Goal: Transaction & Acquisition: Purchase product/service

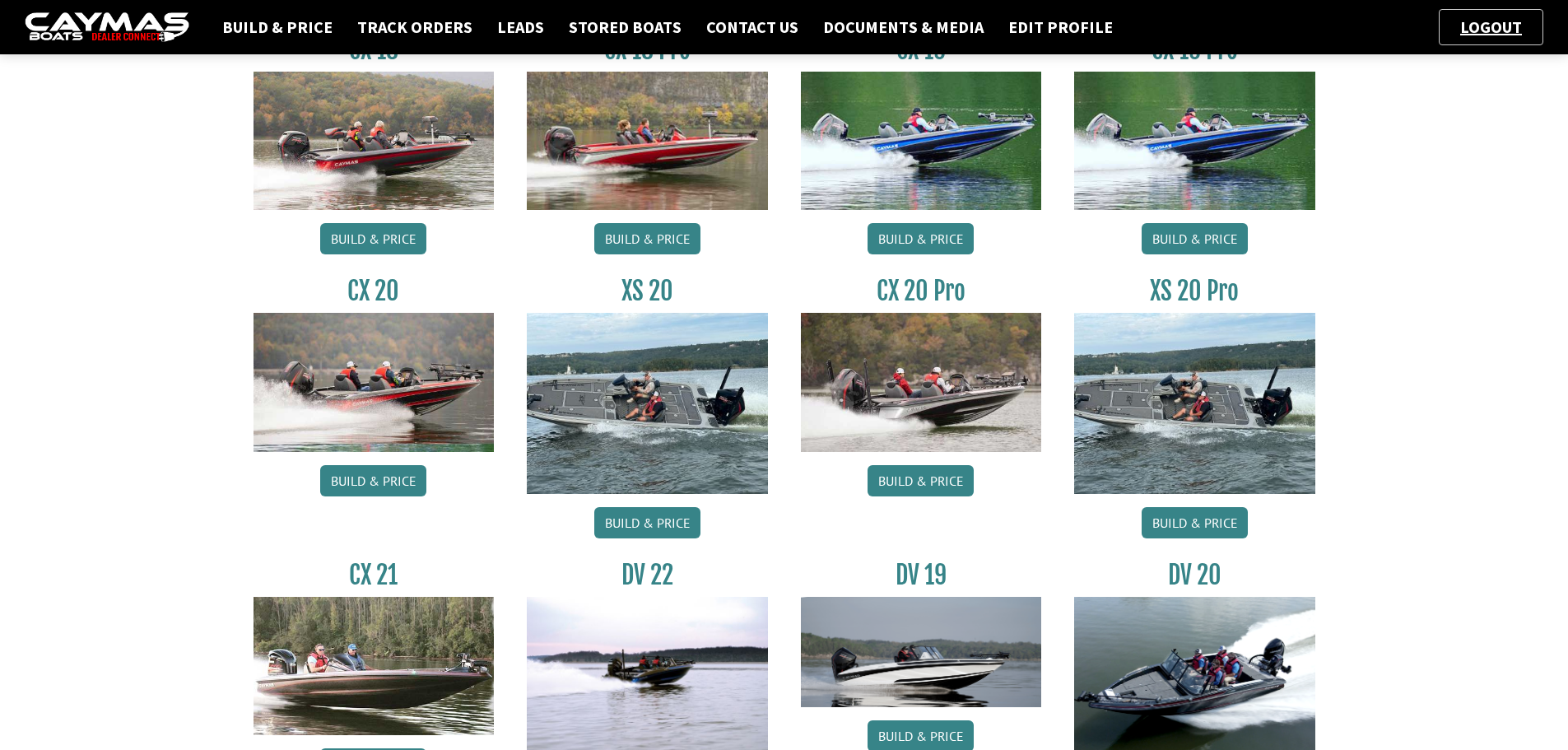
scroll to position [1153, 0]
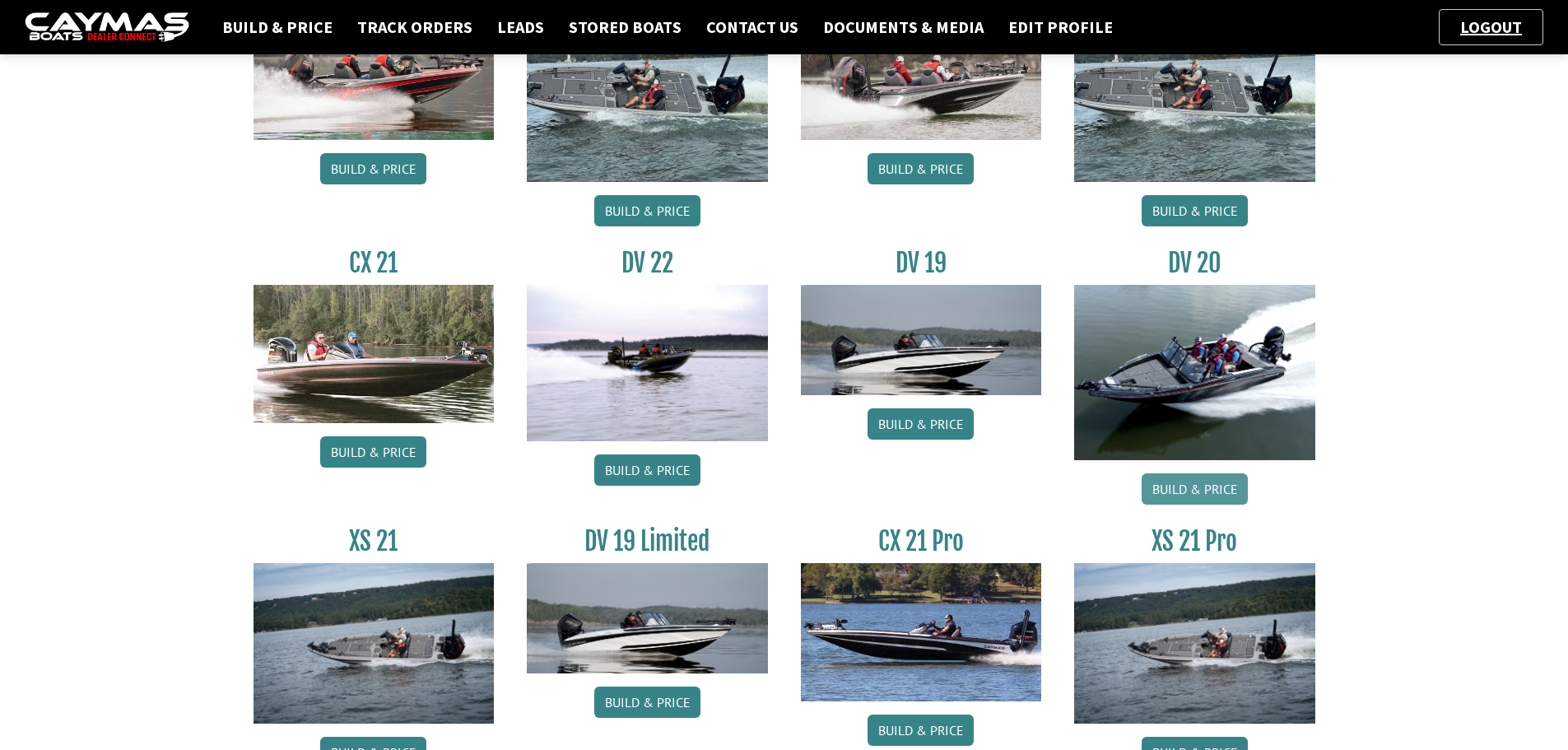
click at [1202, 482] on link "Build & Price" at bounding box center [1194, 489] width 106 height 31
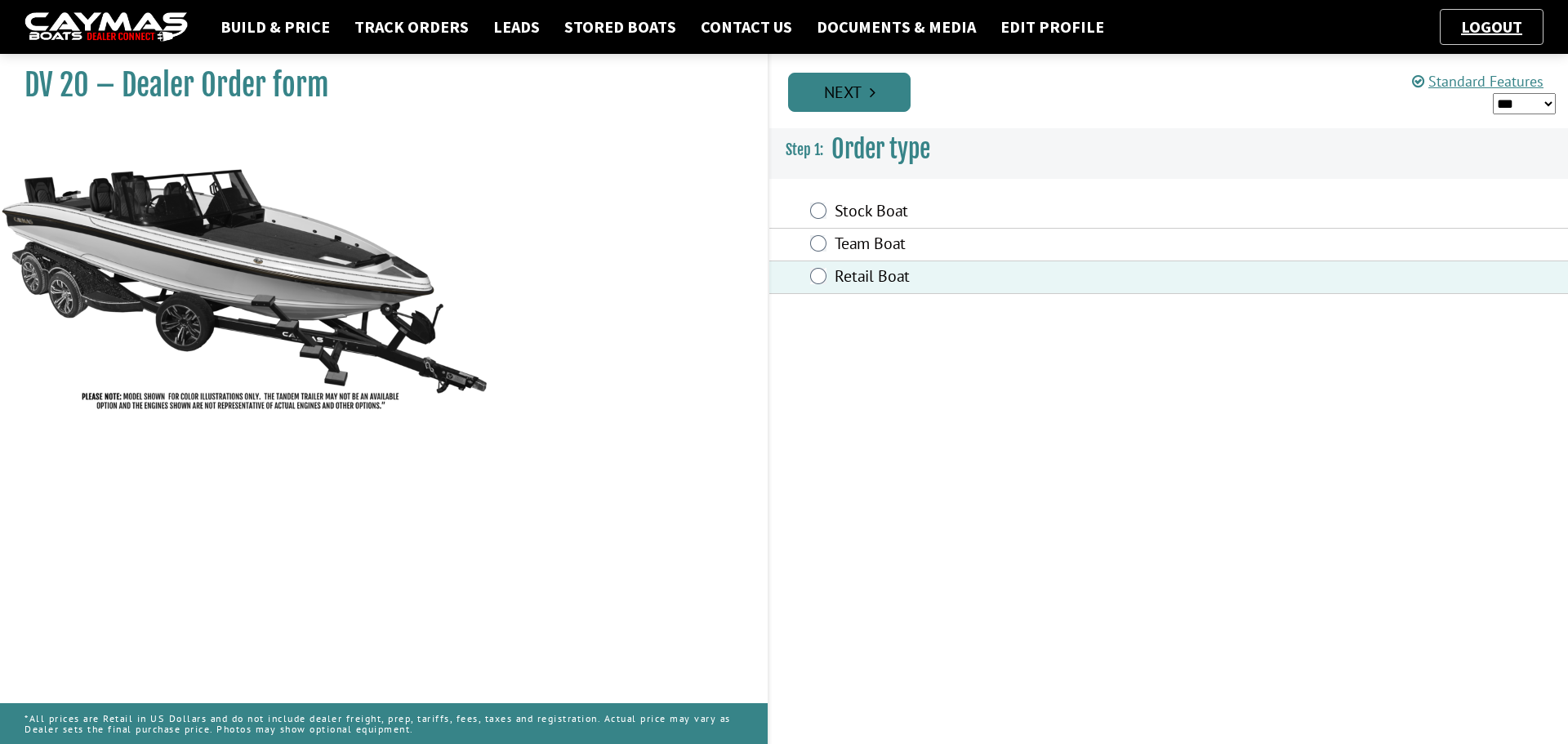
click at [846, 104] on link "Next" at bounding box center [849, 93] width 122 height 40
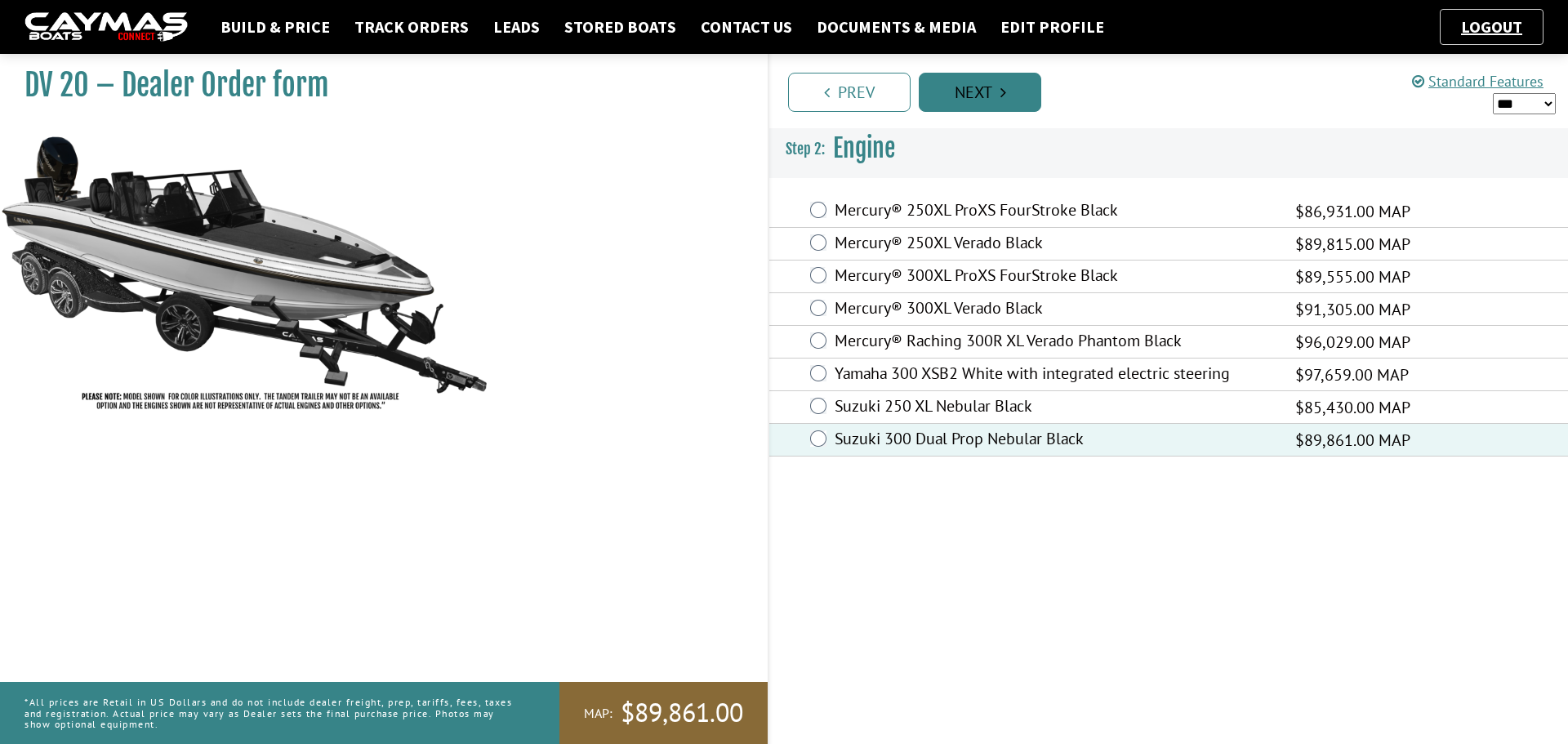
click at [985, 97] on link "Next" at bounding box center [980, 93] width 122 height 40
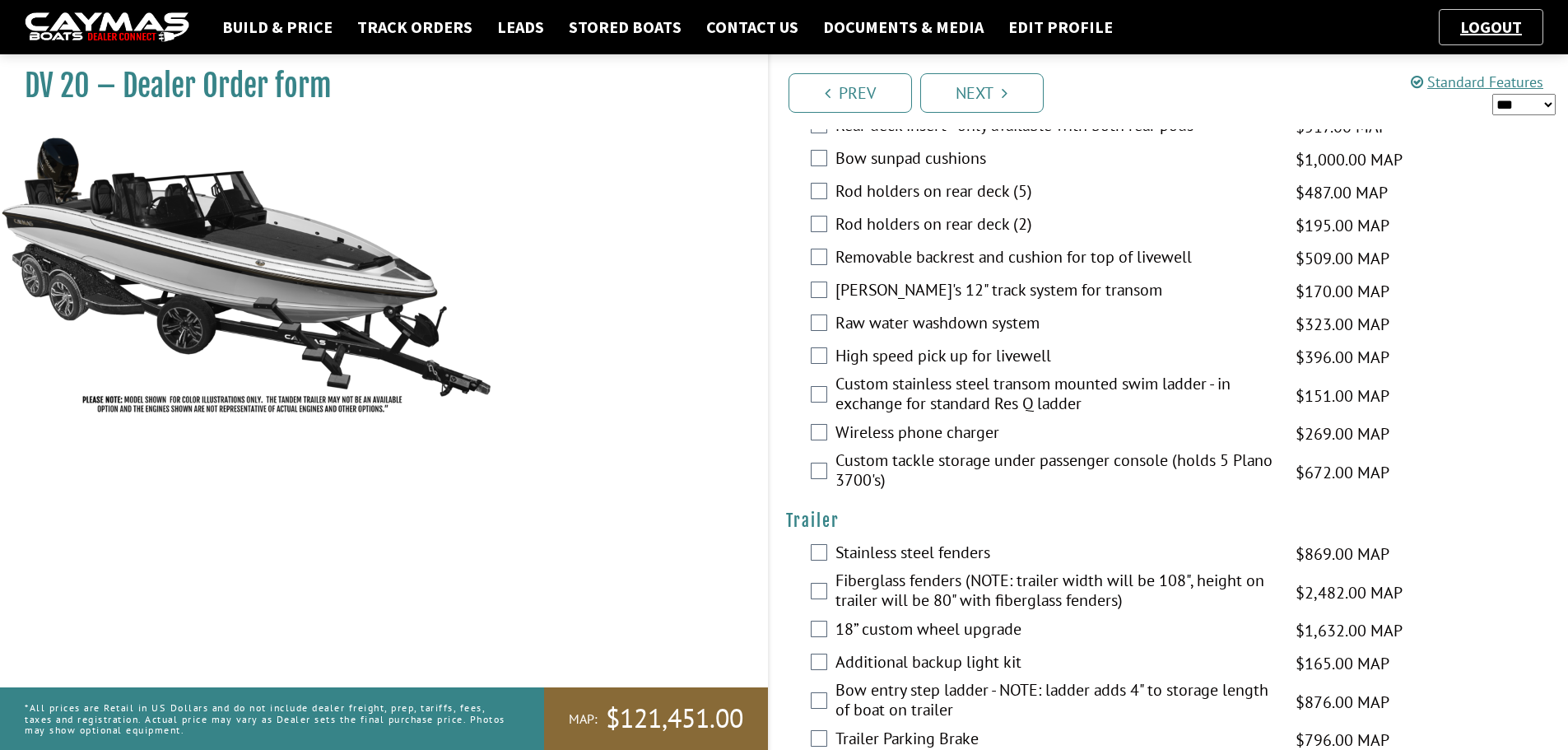
scroll to position [3375, 0]
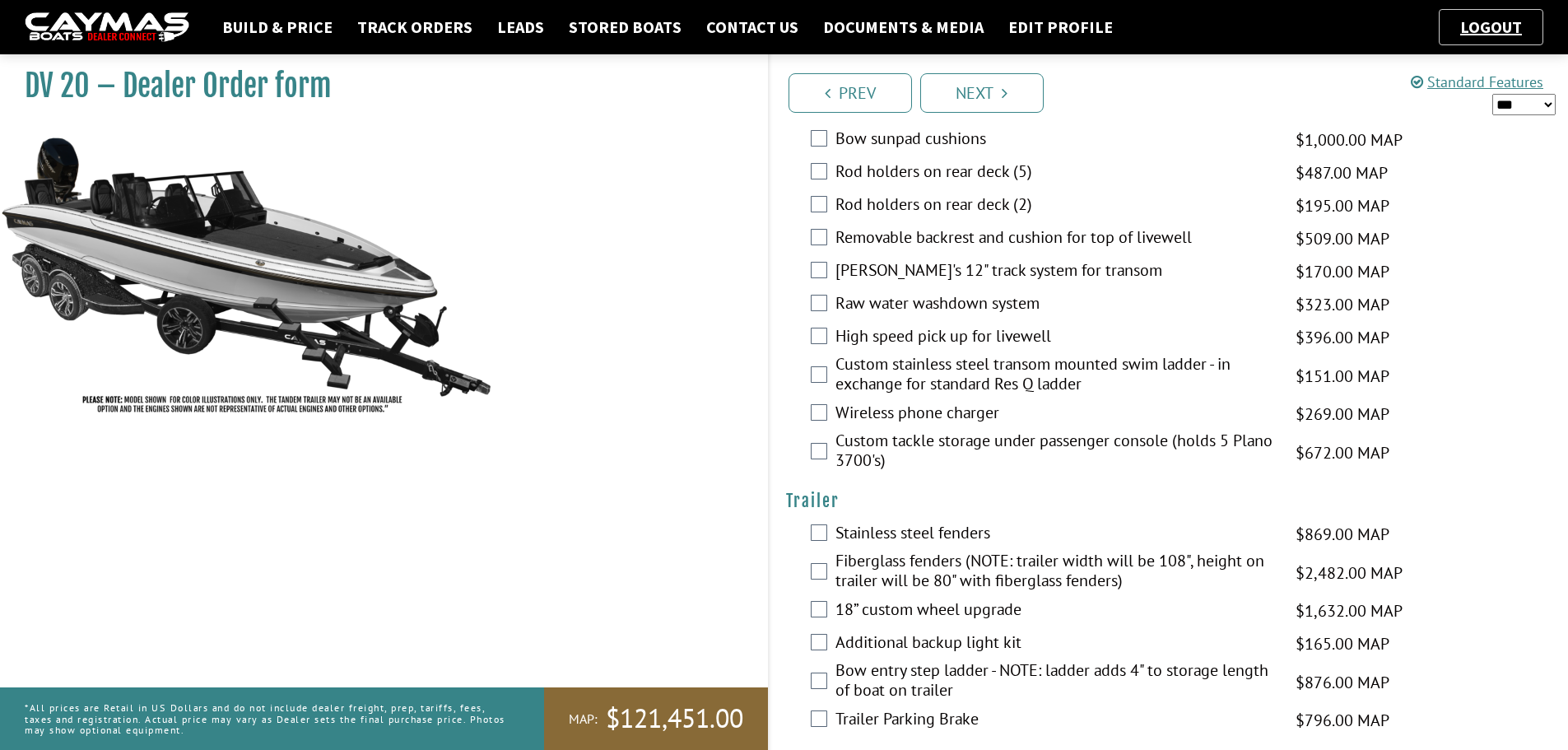
click at [828, 604] on div "18” custom wheel upgrade $1,632.00 MAP $1,927.00 MSRP $1,388.00 $1,632.00" at bounding box center [1169, 610] width 799 height 33
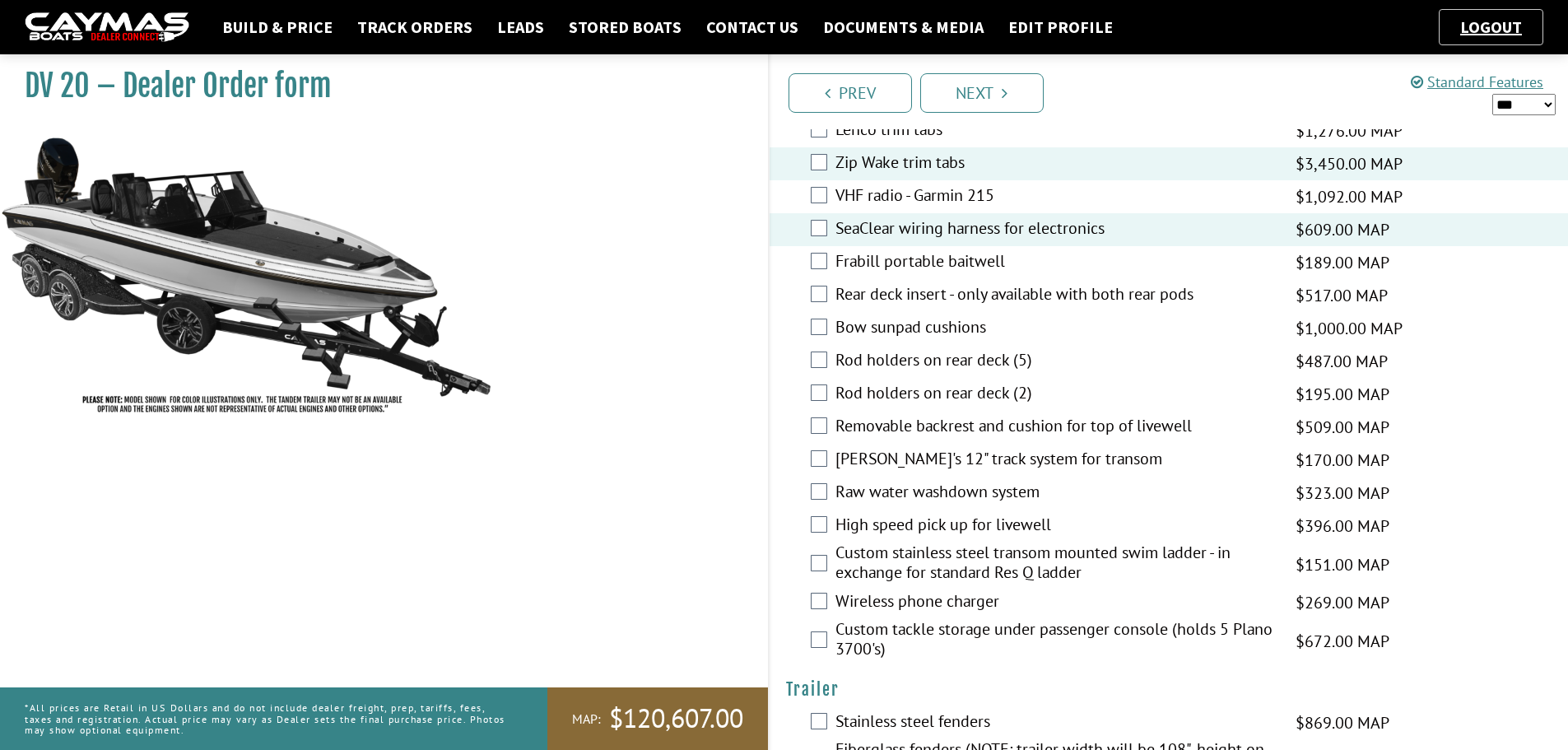
scroll to position [3209, 0]
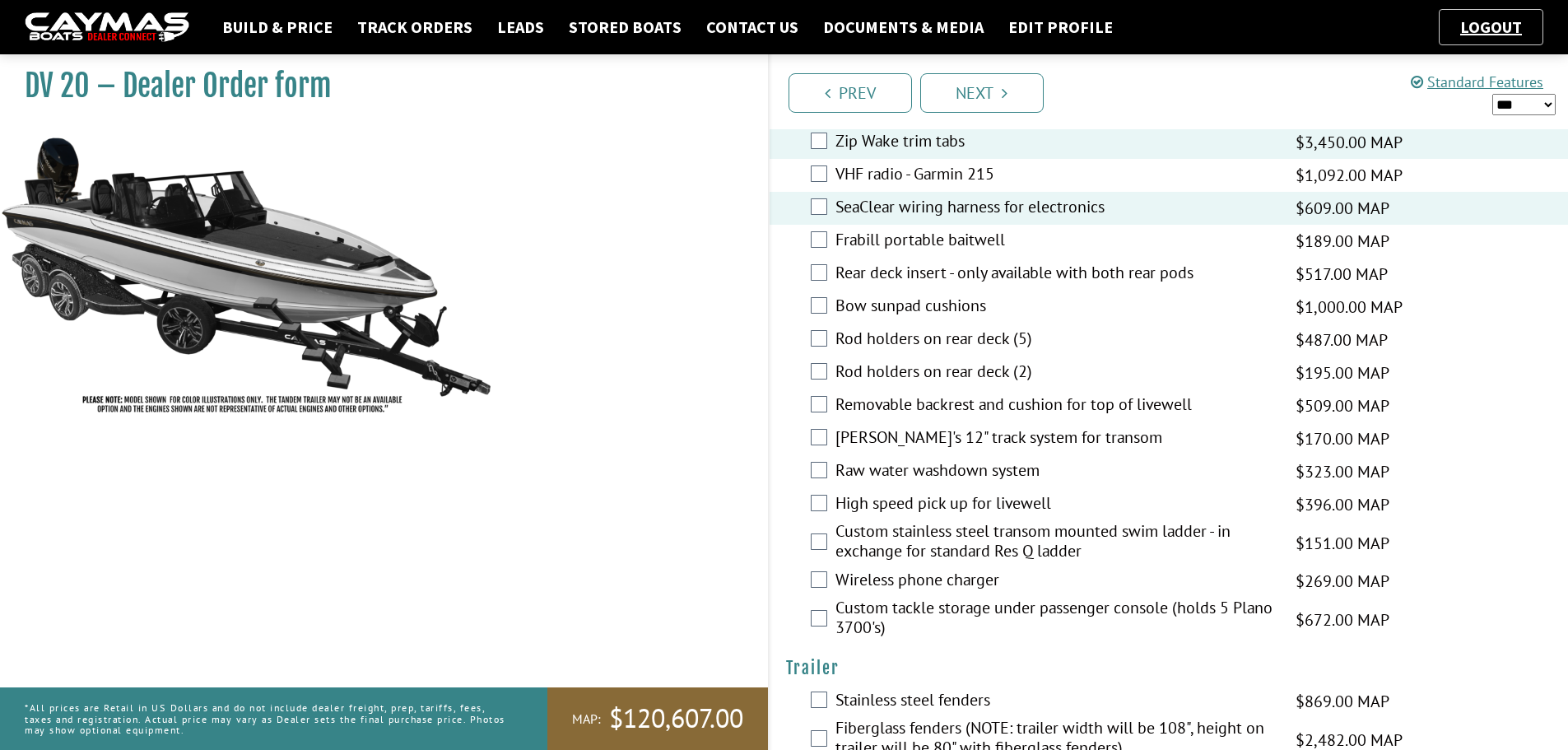
click at [822, 570] on div "Wireless phone charger $269.00 MAP $318.00 MSRP $229.00 $269.00" at bounding box center [1169, 581] width 799 height 33
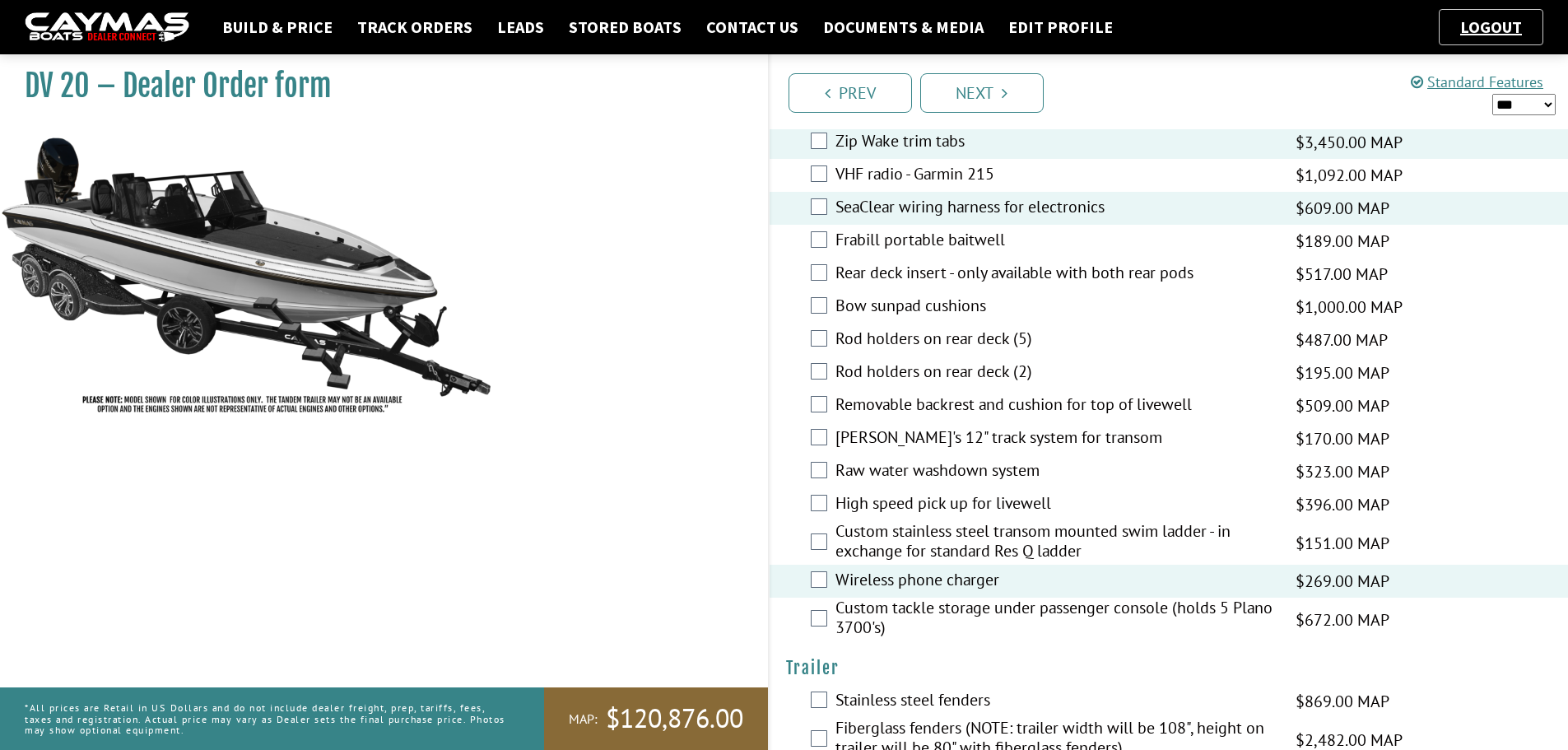
click at [815, 629] on div "Custom tackle storage under passenger console (holds 5 Plano 3700's) $672.00 MA…" at bounding box center [1169, 619] width 799 height 44
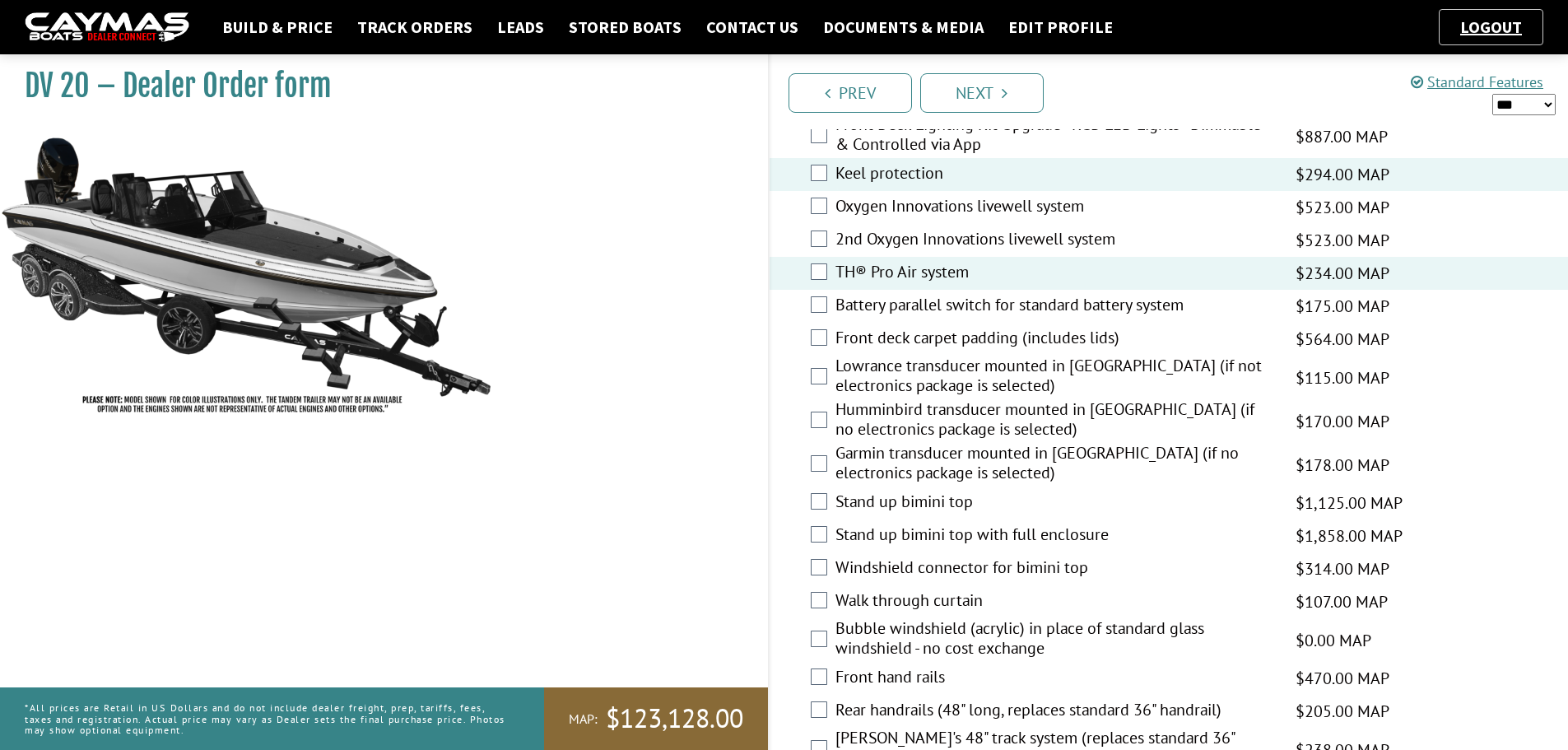
scroll to position [2138, 0]
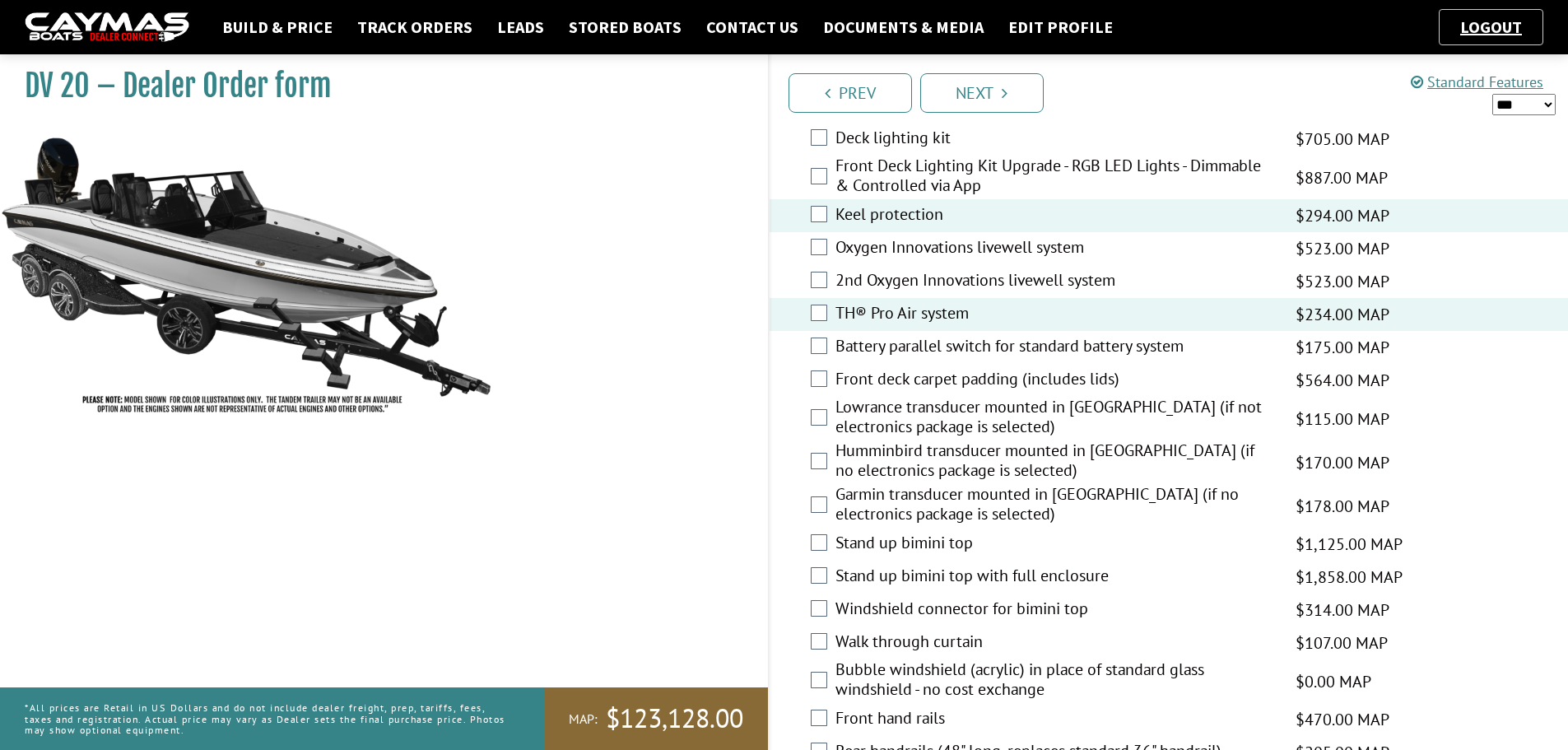
click at [1536, 104] on select "*** ****** ******" at bounding box center [1524, 104] width 63 height 22
click at [1493, 93] on select "*** ****** ******" at bounding box center [1524, 104] width 63 height 22
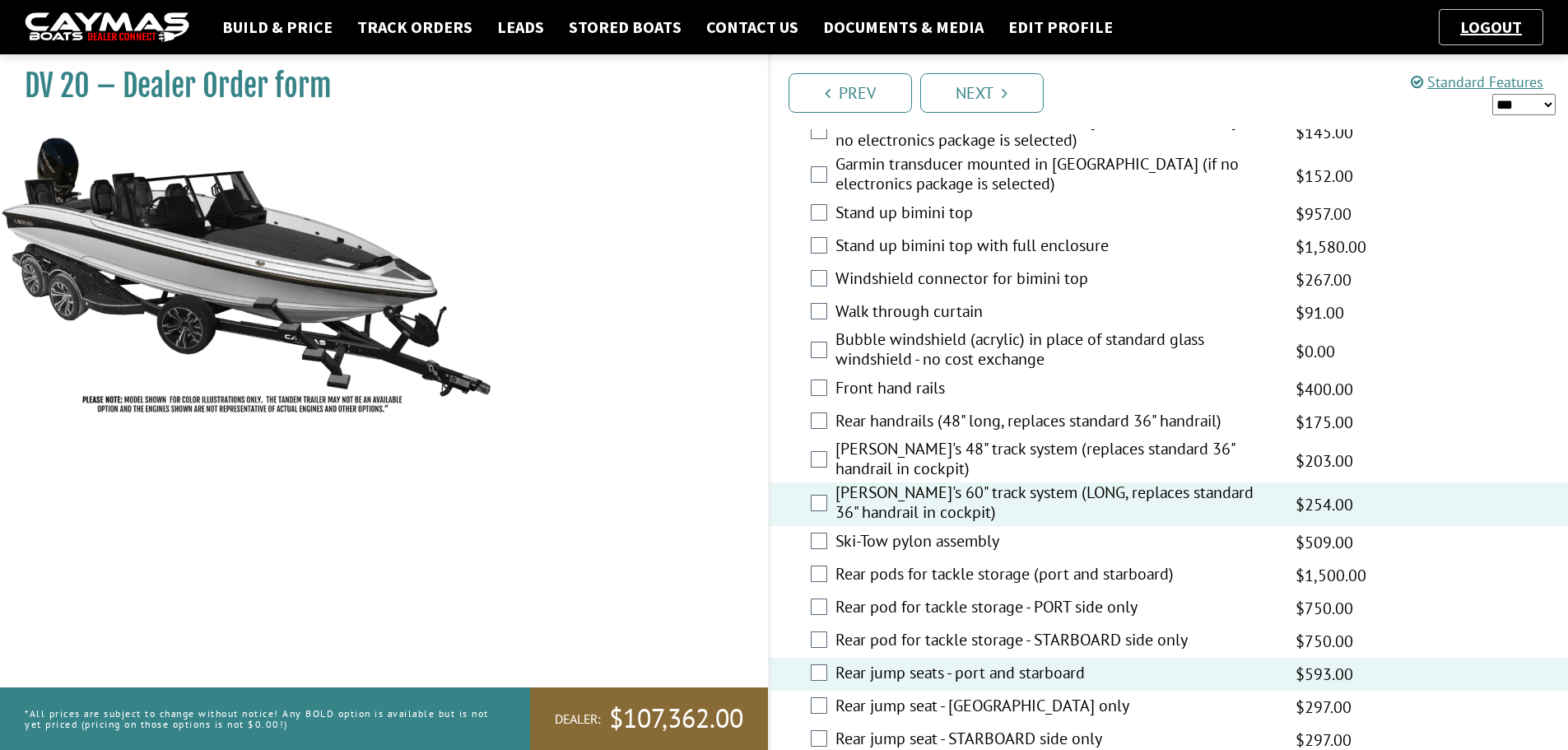
scroll to position [2468, 0]
click at [1019, 96] on link "Next" at bounding box center [982, 93] width 123 height 40
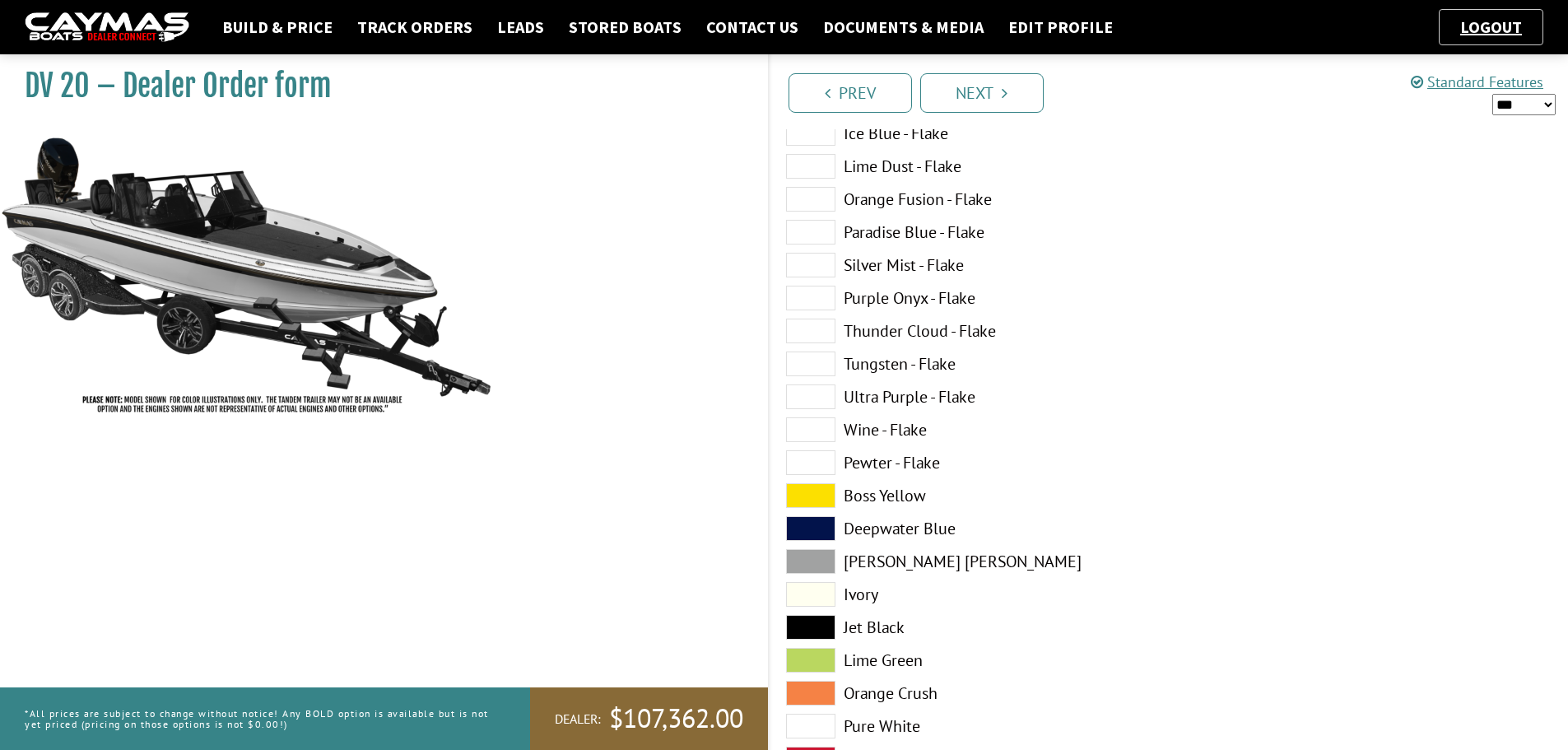
scroll to position [576, 0]
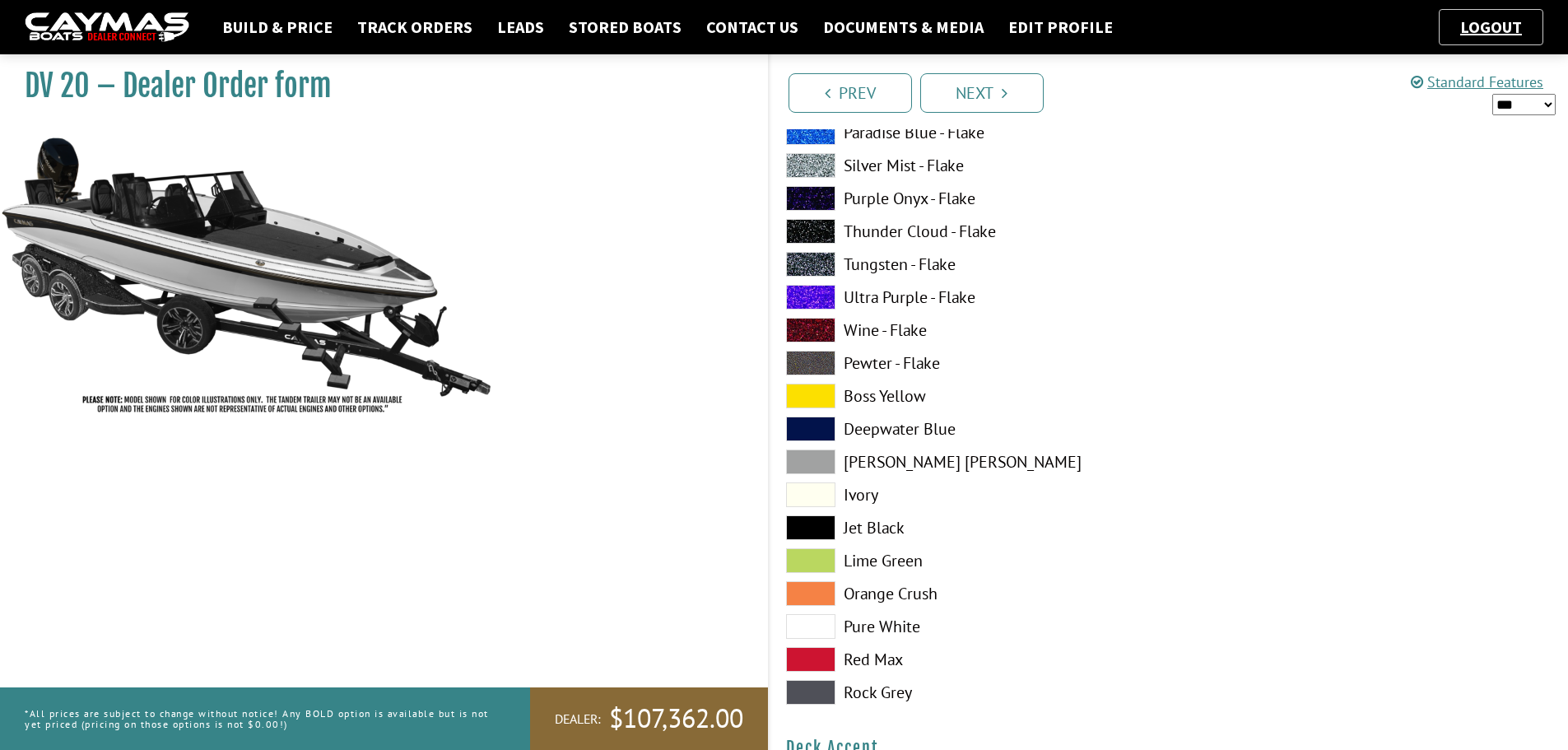
click at [813, 455] on span at bounding box center [811, 462] width 49 height 24
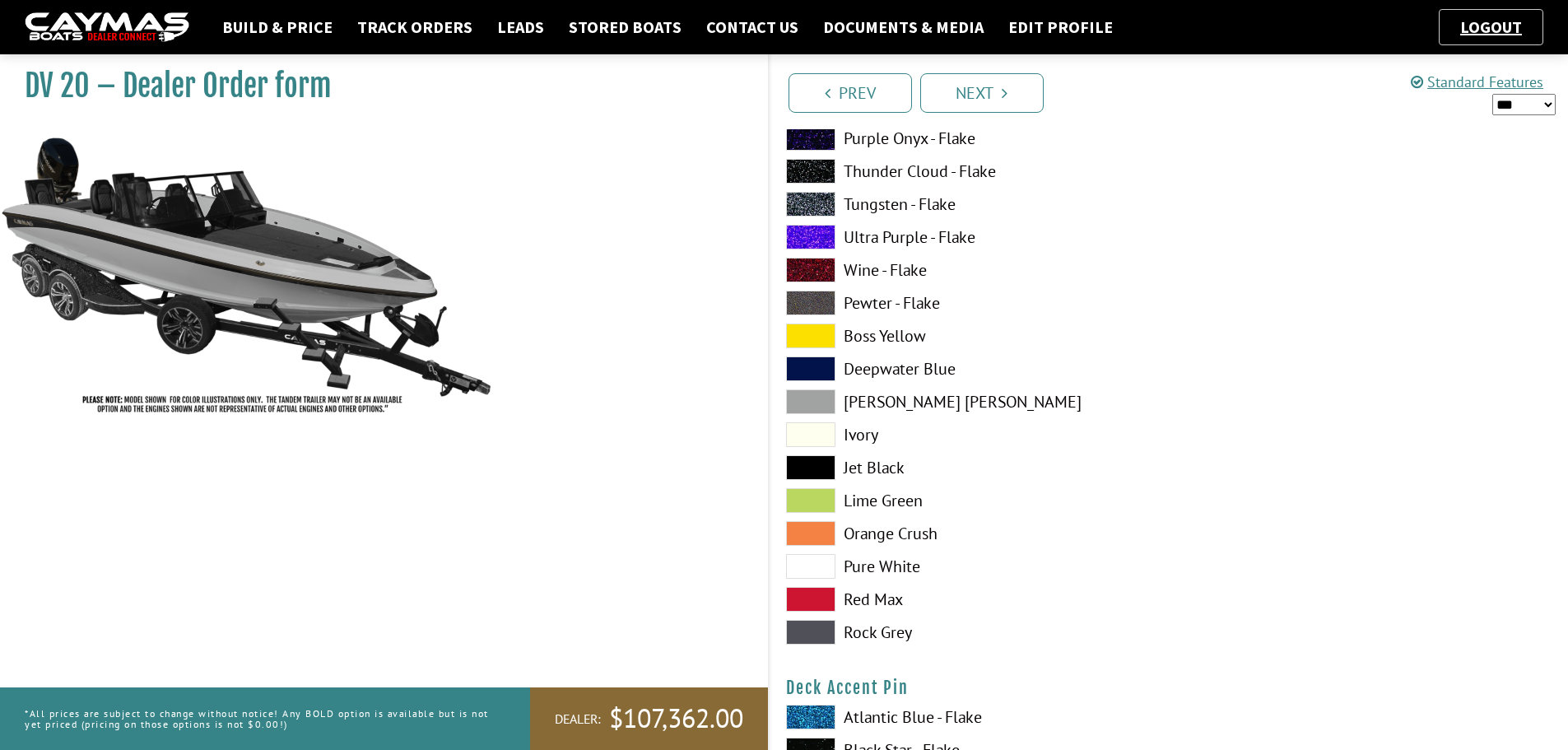
scroll to position [1647, 0]
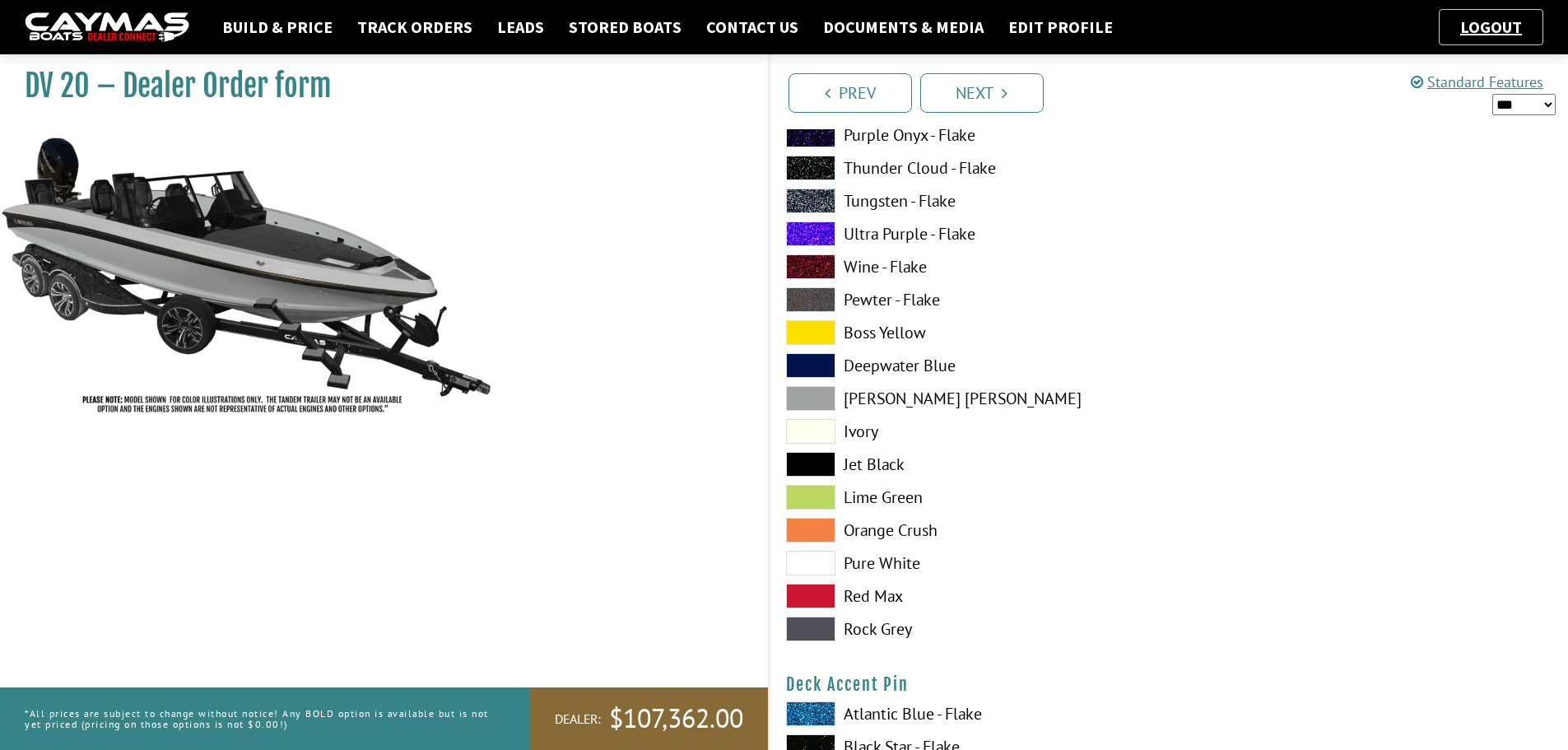
click at [823, 556] on span at bounding box center [811, 562] width 49 height 24
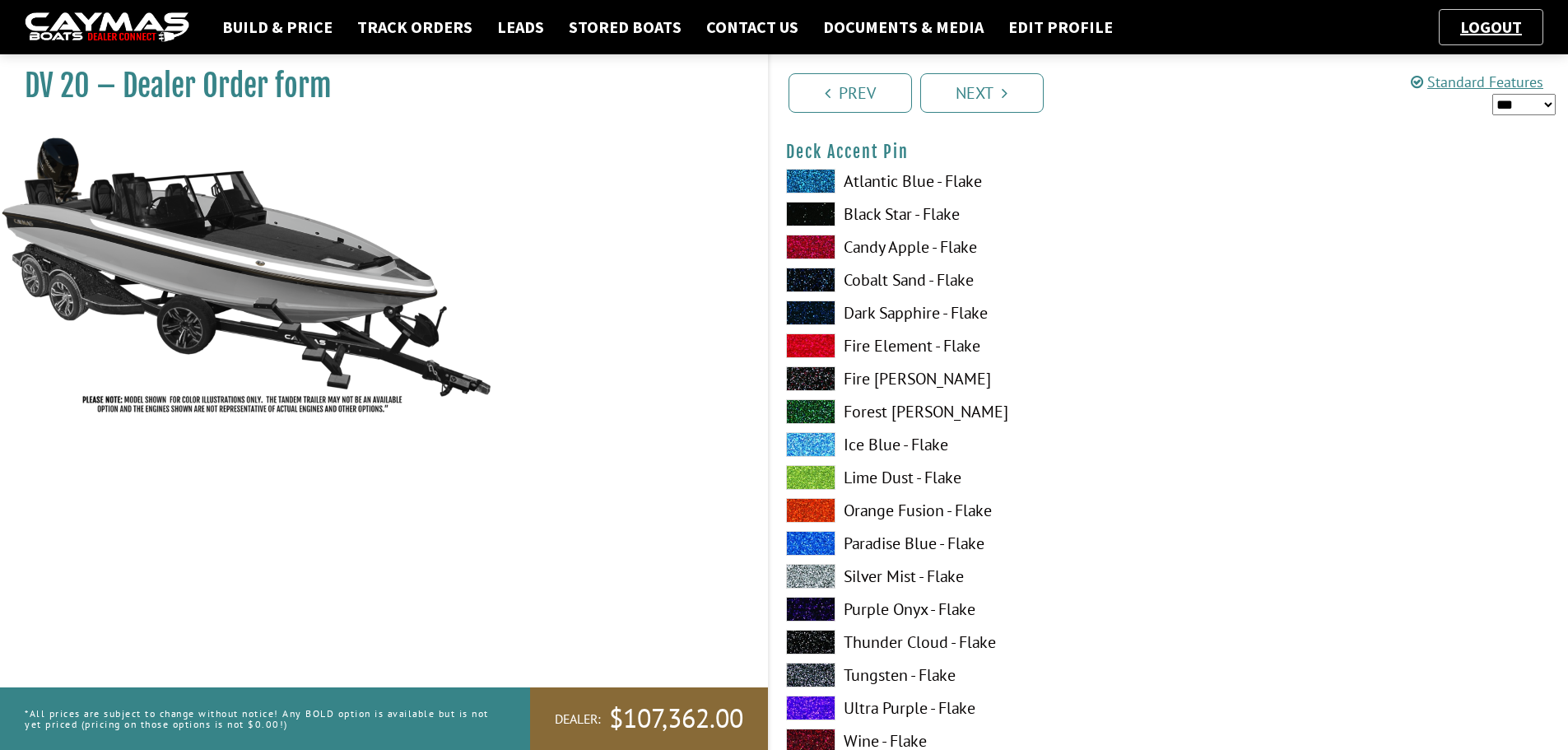
scroll to position [2305, 0]
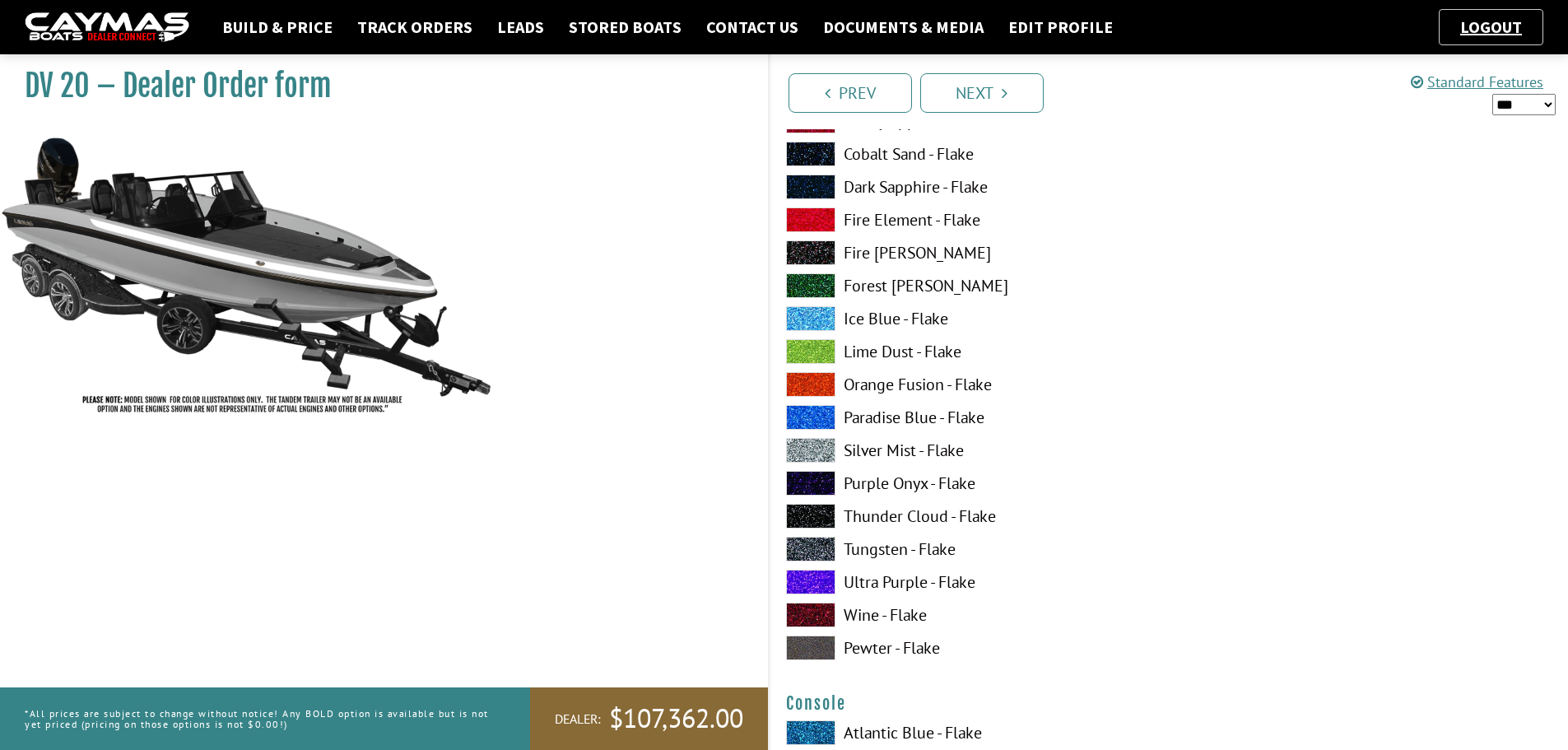
click at [821, 641] on span at bounding box center [811, 648] width 49 height 24
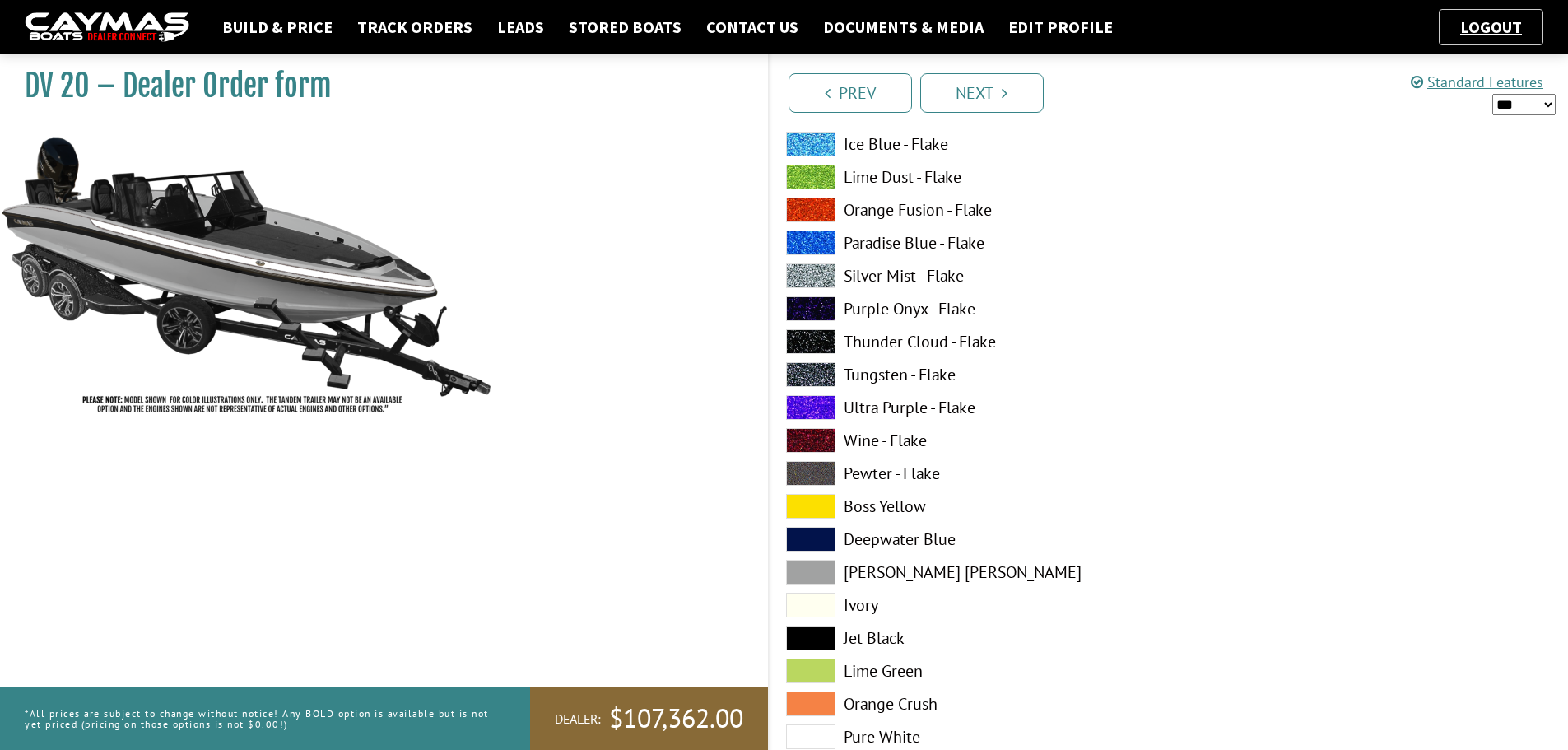
scroll to position [3210, 0]
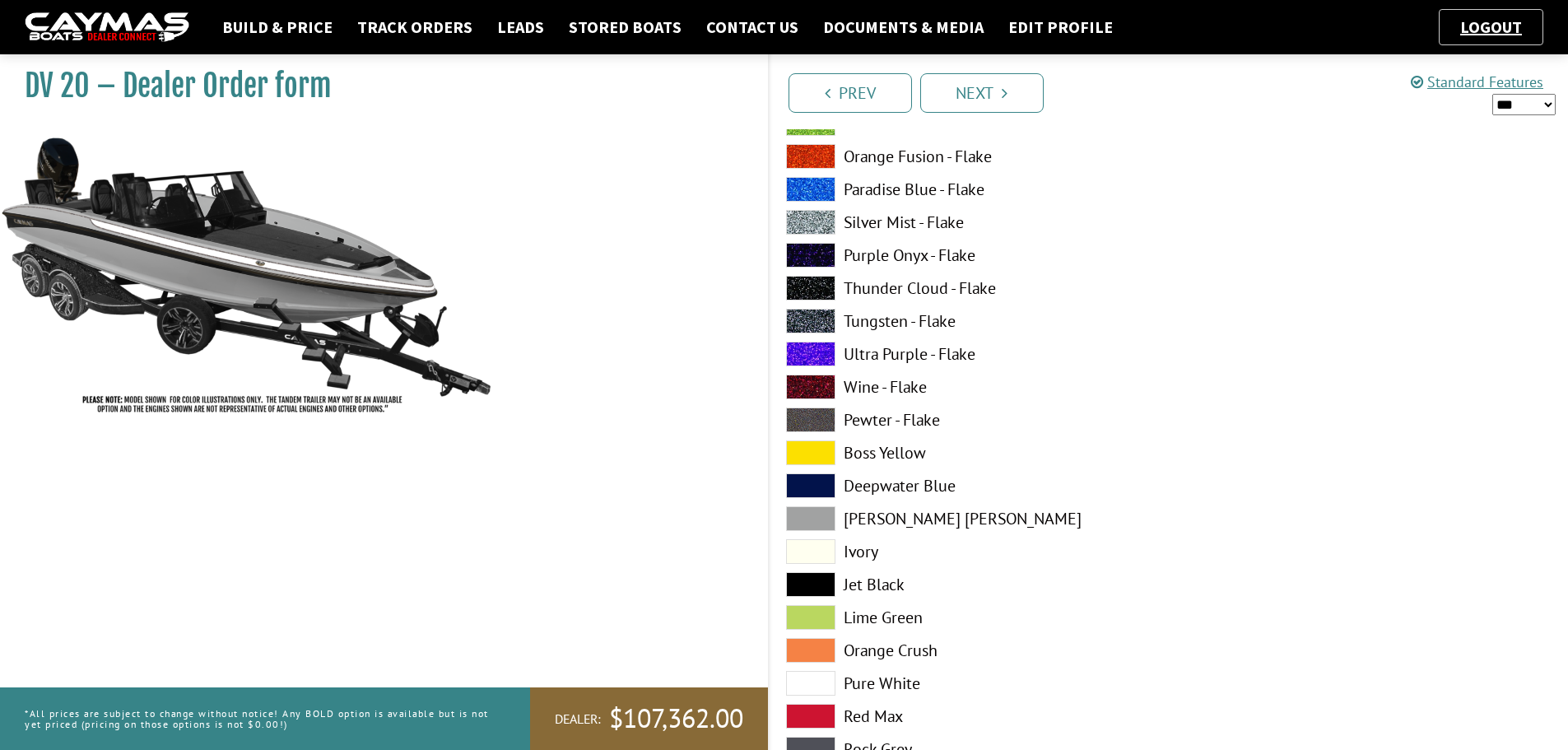
click at [823, 680] on span at bounding box center [811, 683] width 49 height 24
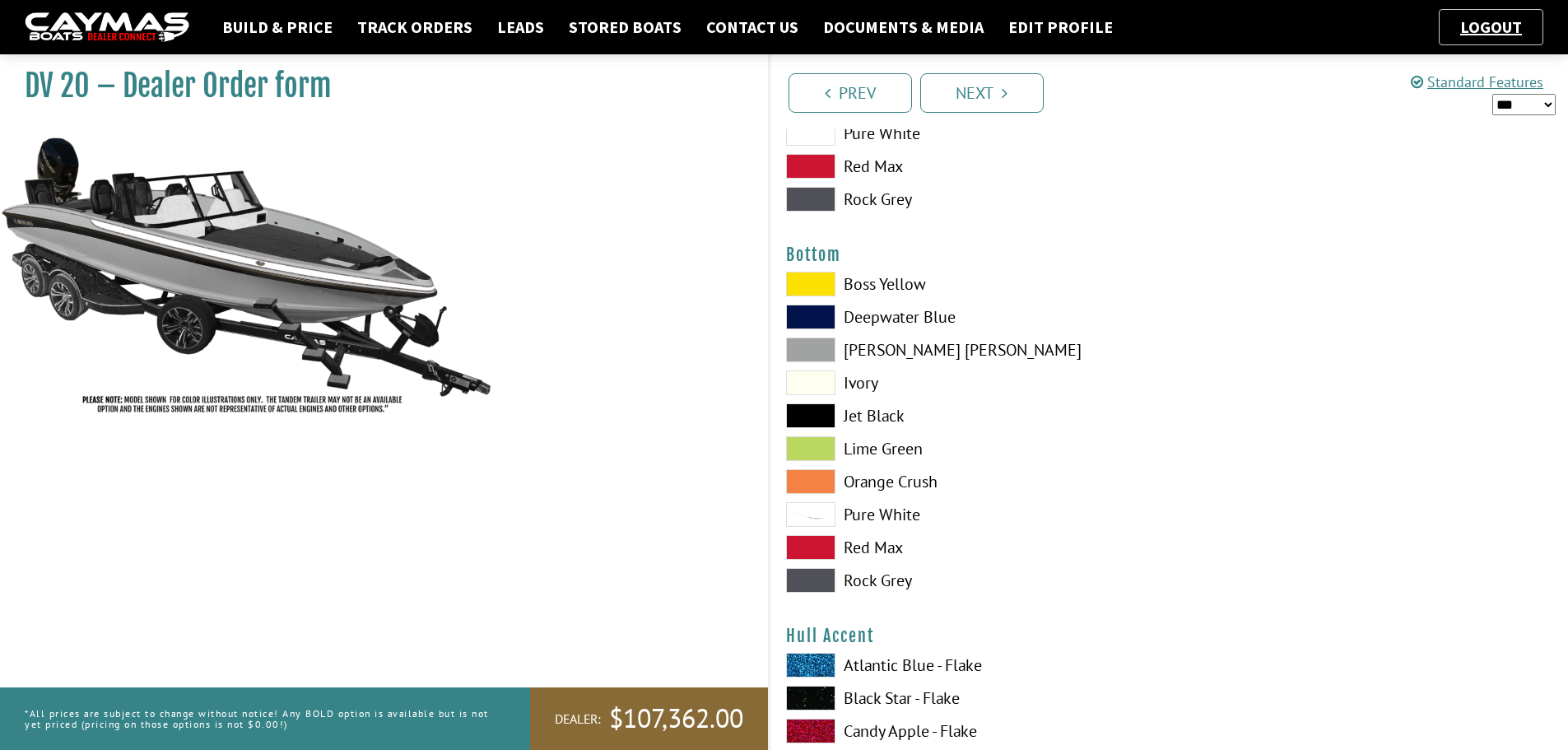
scroll to position [3787, 0]
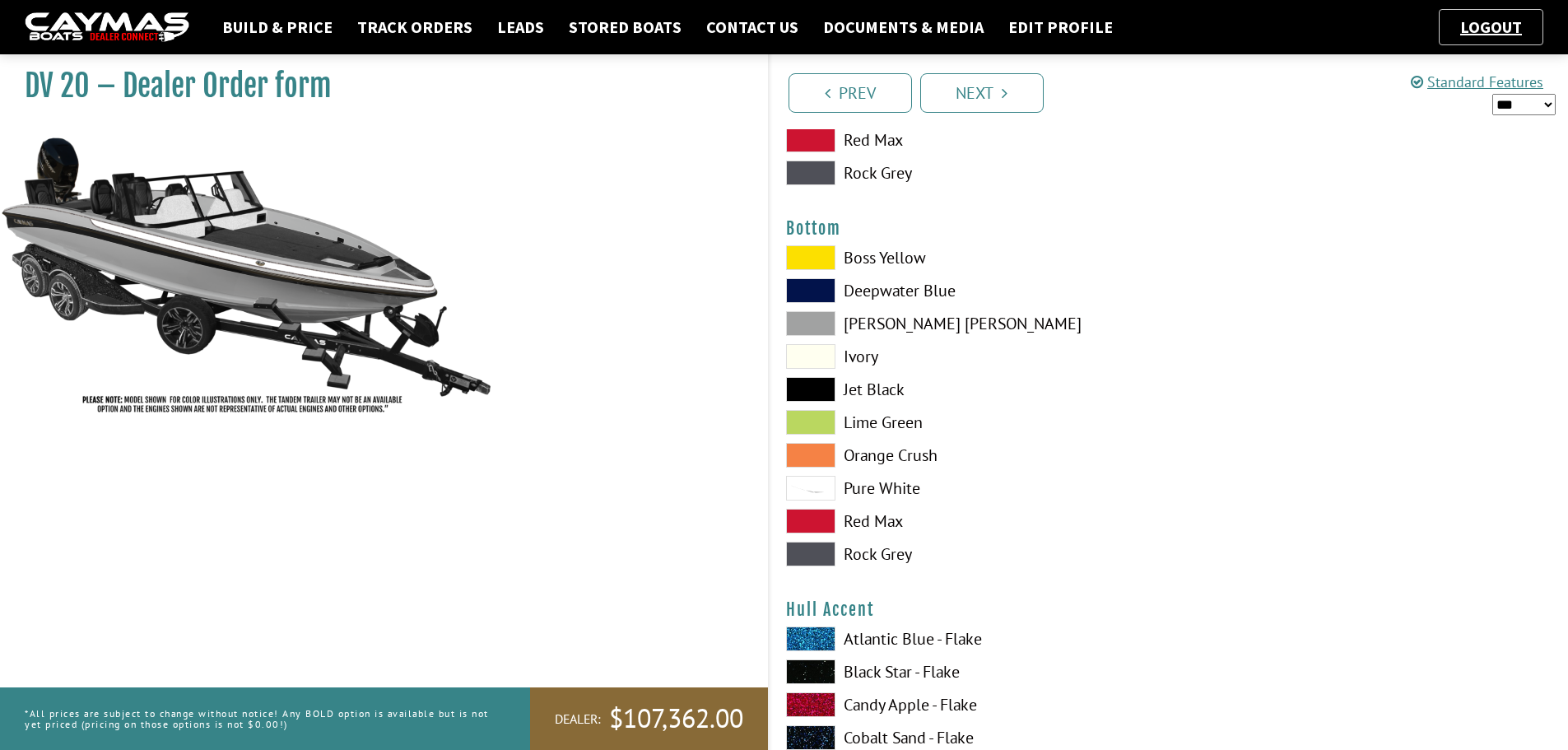
click at [813, 490] on span at bounding box center [811, 488] width 49 height 24
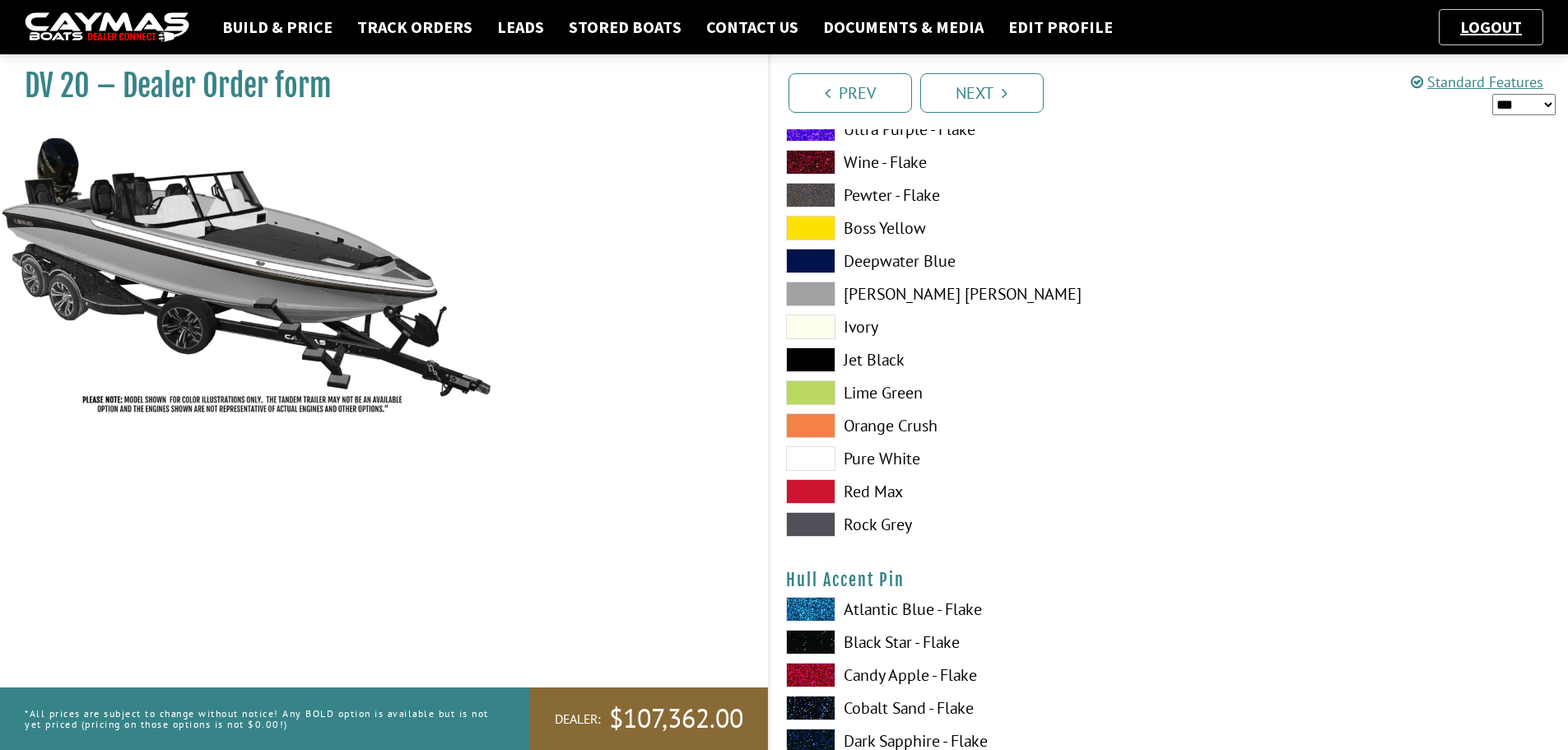
scroll to position [4857, 0]
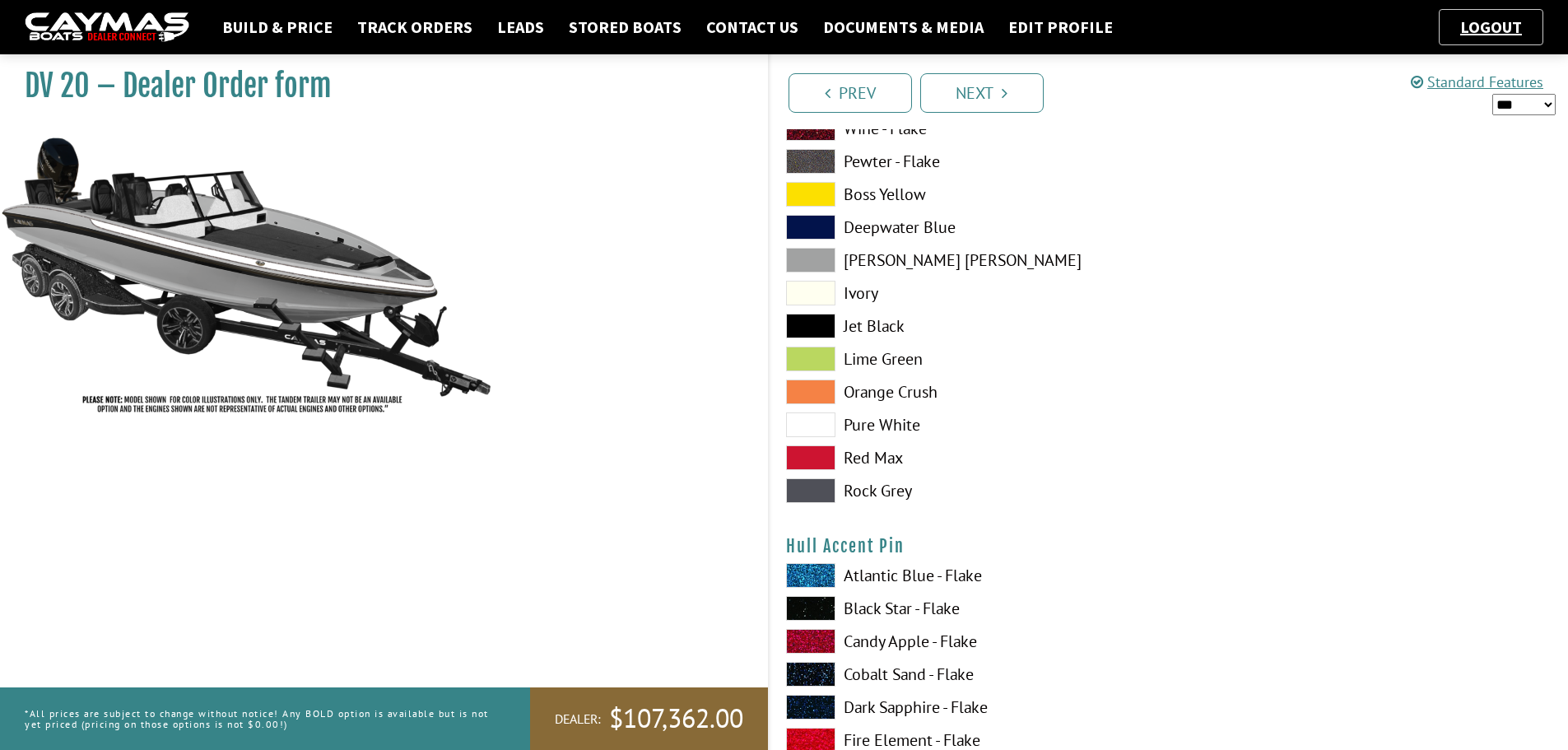
click at [818, 424] on span at bounding box center [811, 424] width 49 height 24
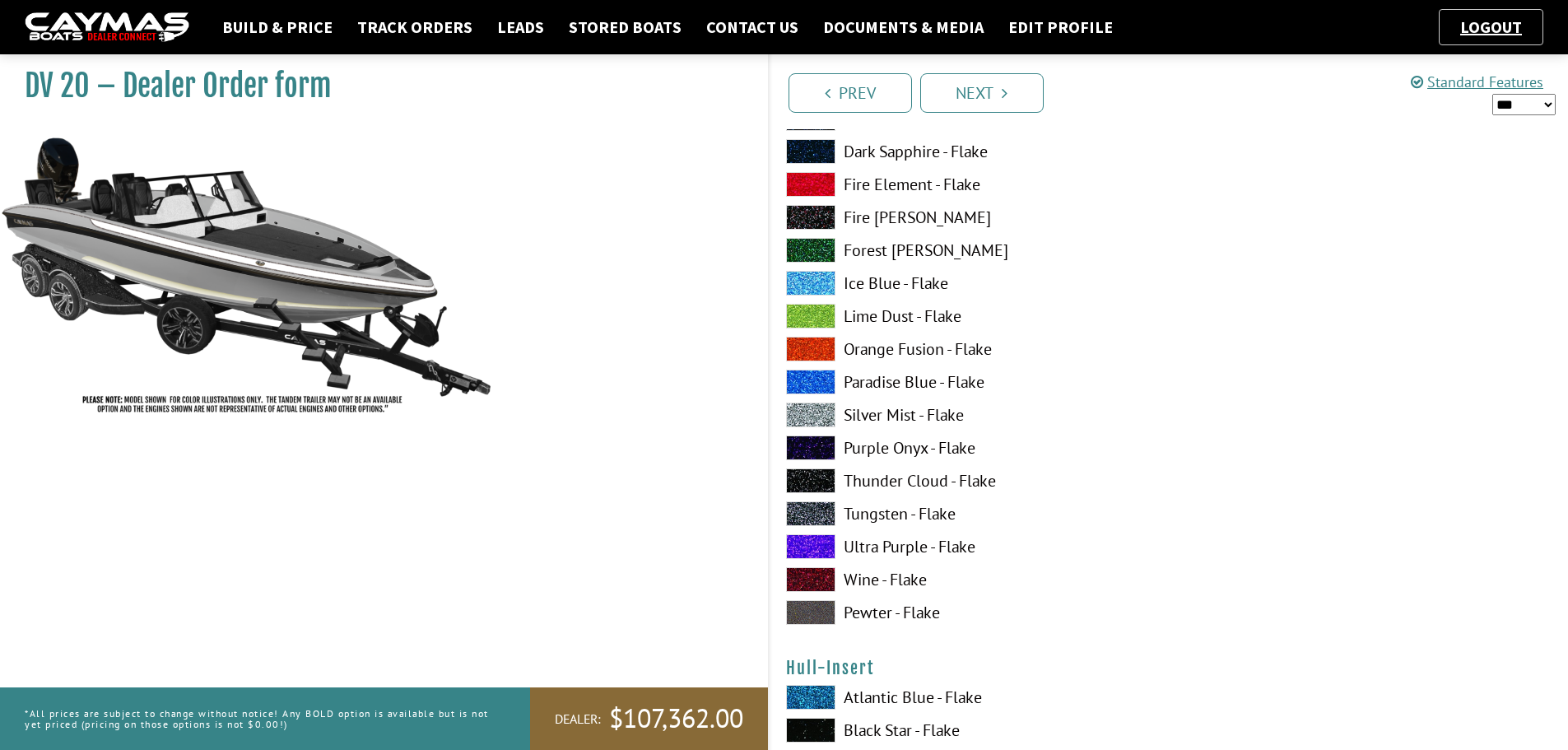
scroll to position [5433, 0]
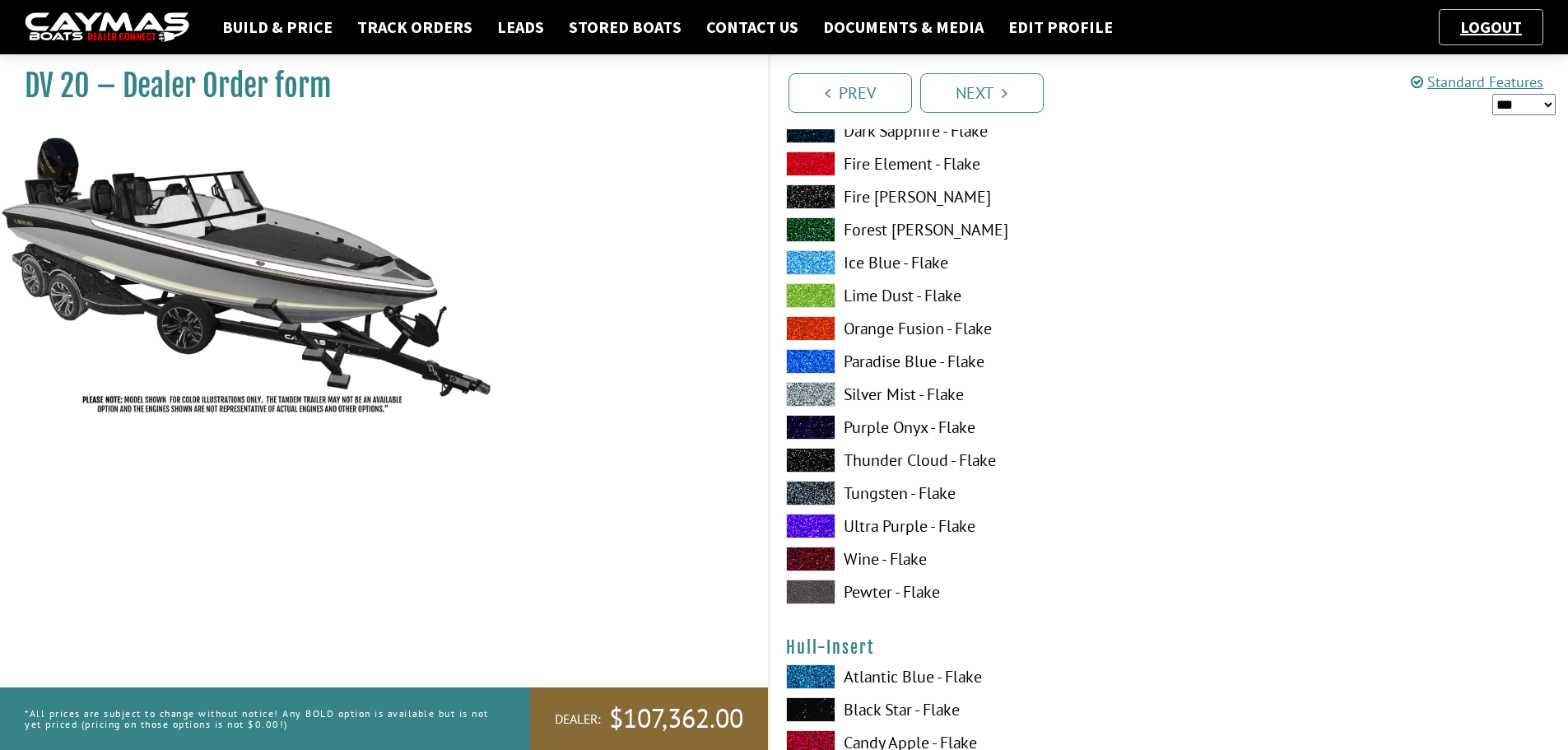
click at [822, 589] on span at bounding box center [811, 591] width 49 height 24
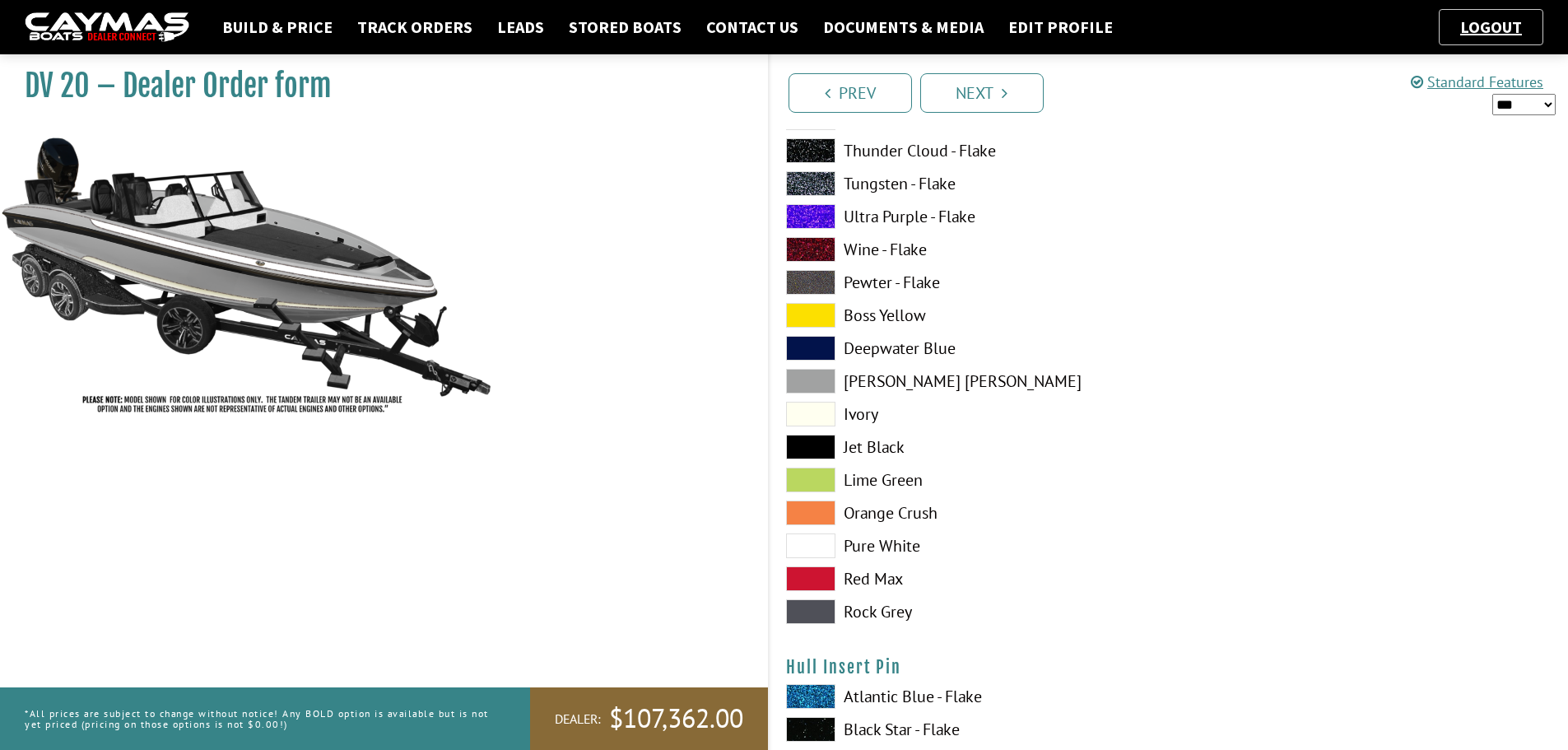
scroll to position [6421, 0]
click at [812, 538] on span at bounding box center [811, 544] width 49 height 24
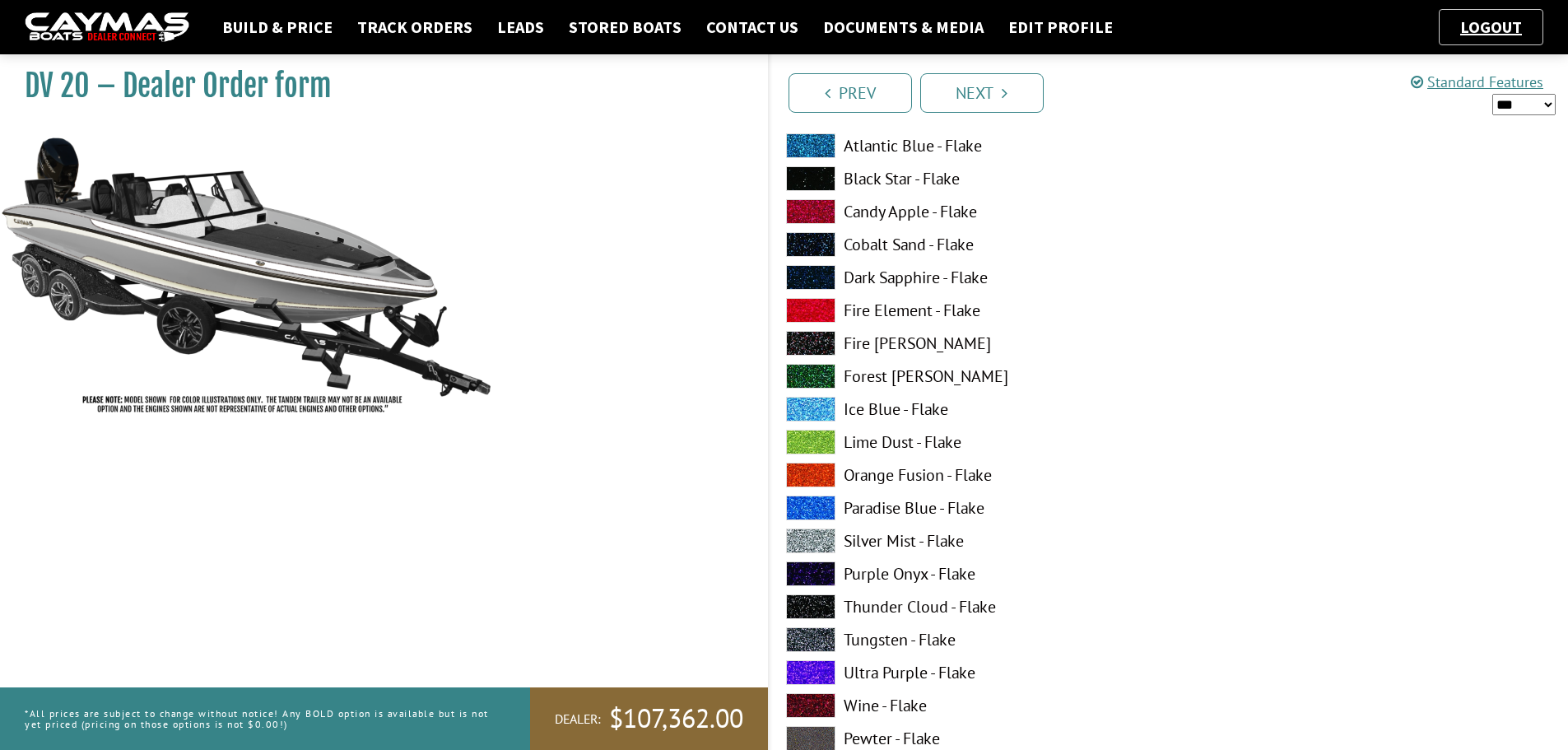
scroll to position [7080, 0]
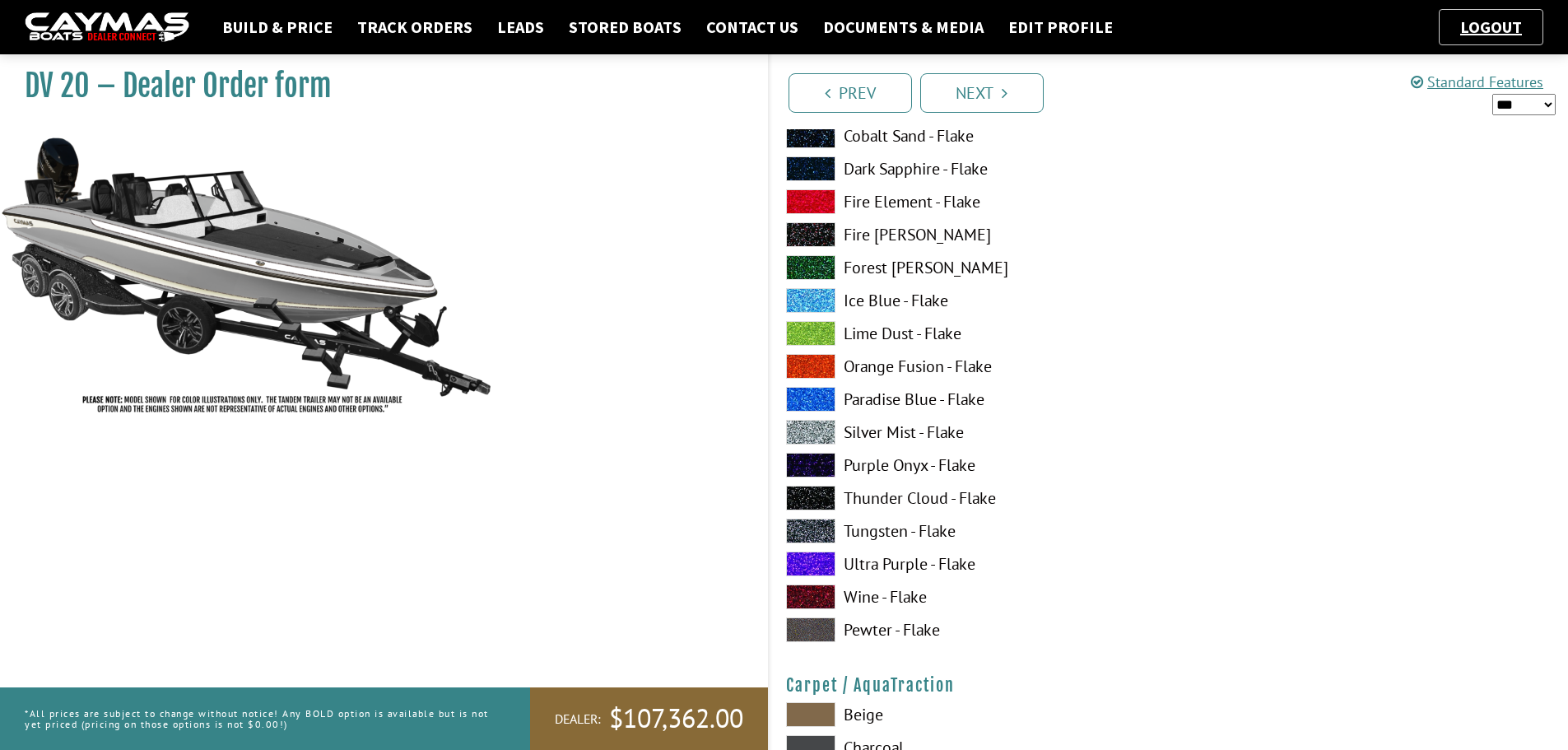
click at [816, 626] on span at bounding box center [811, 629] width 49 height 24
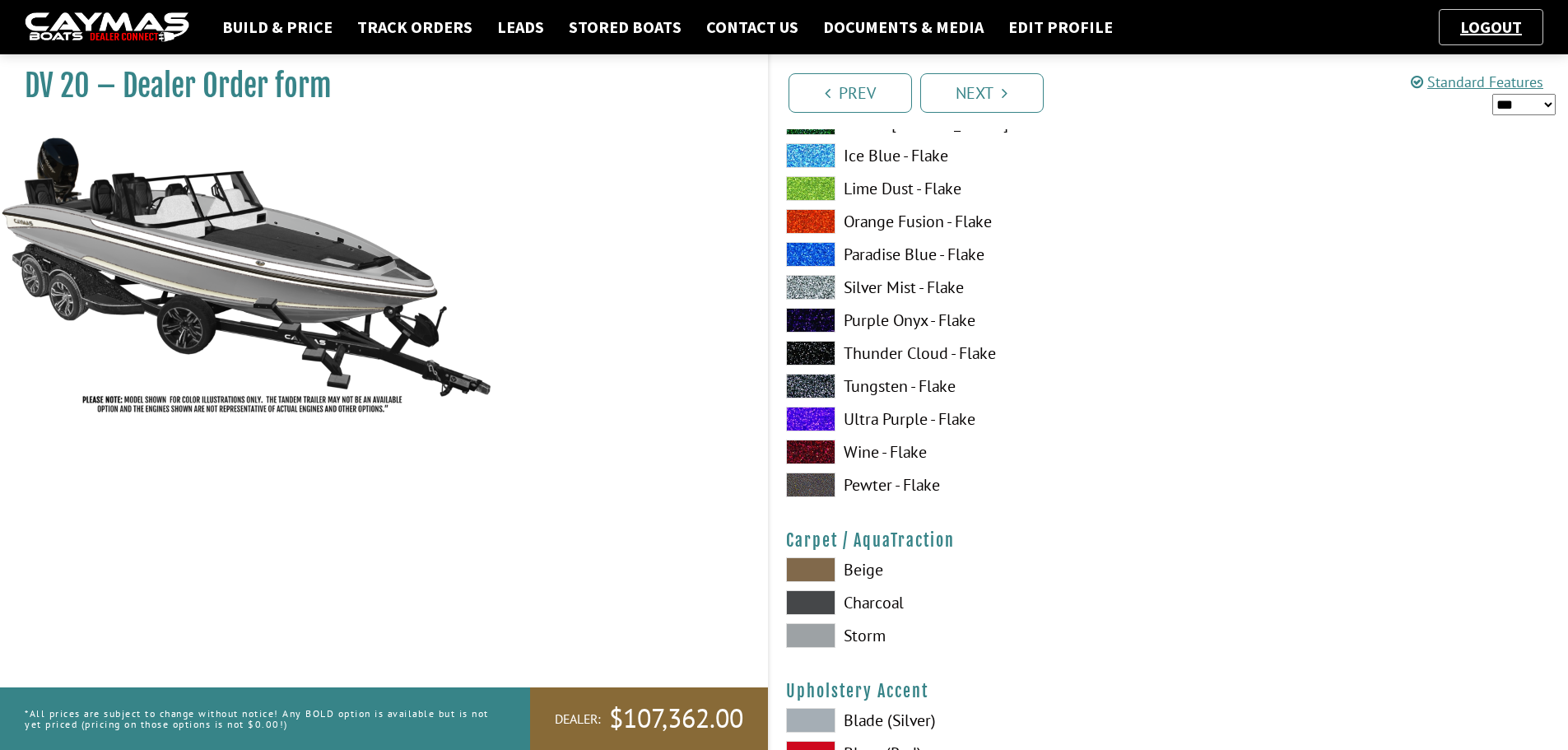
scroll to position [7244, 0]
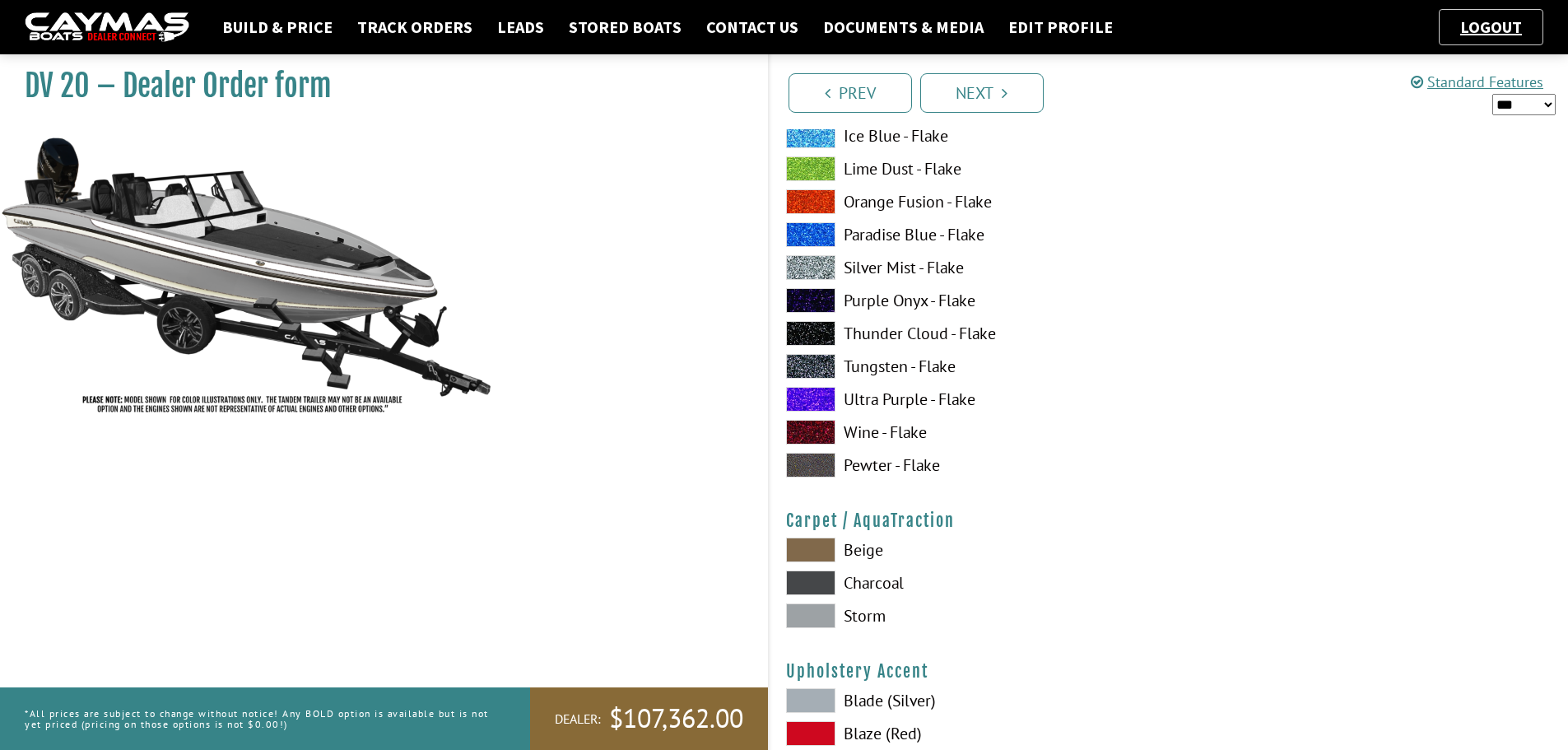
click at [814, 541] on span at bounding box center [811, 550] width 49 height 24
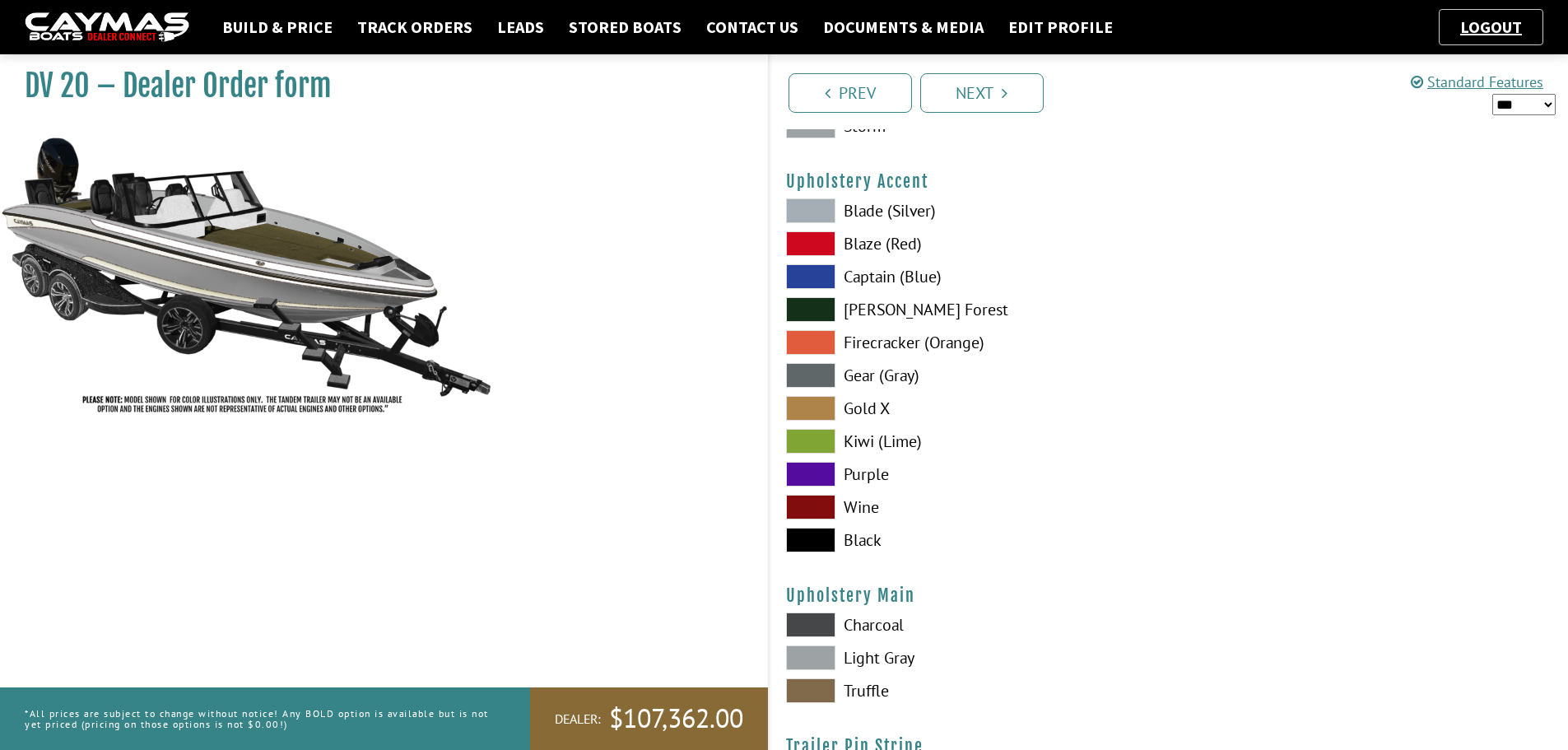
scroll to position [7739, 0]
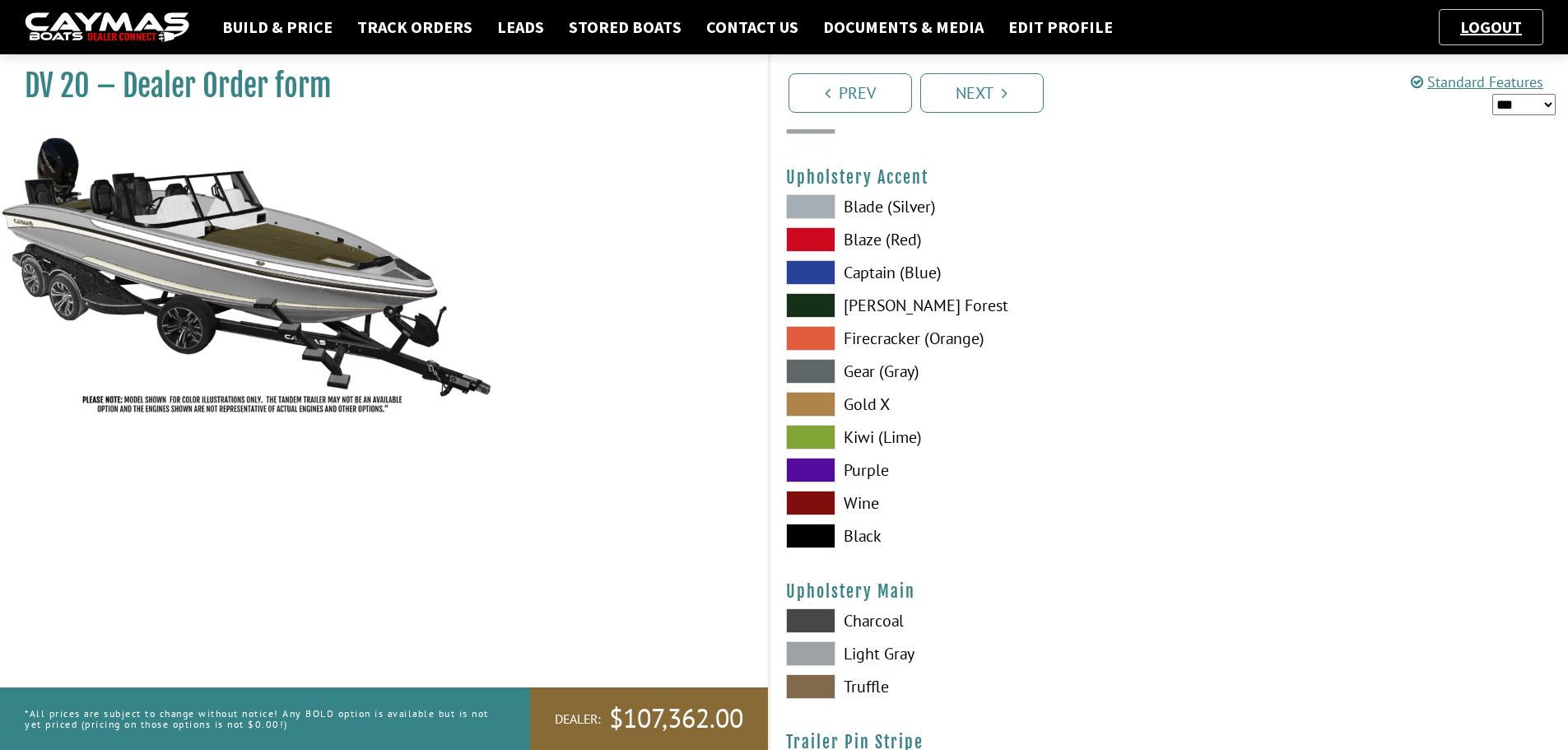
click at [815, 532] on span at bounding box center [811, 535] width 49 height 24
click at [832, 687] on span at bounding box center [811, 686] width 49 height 24
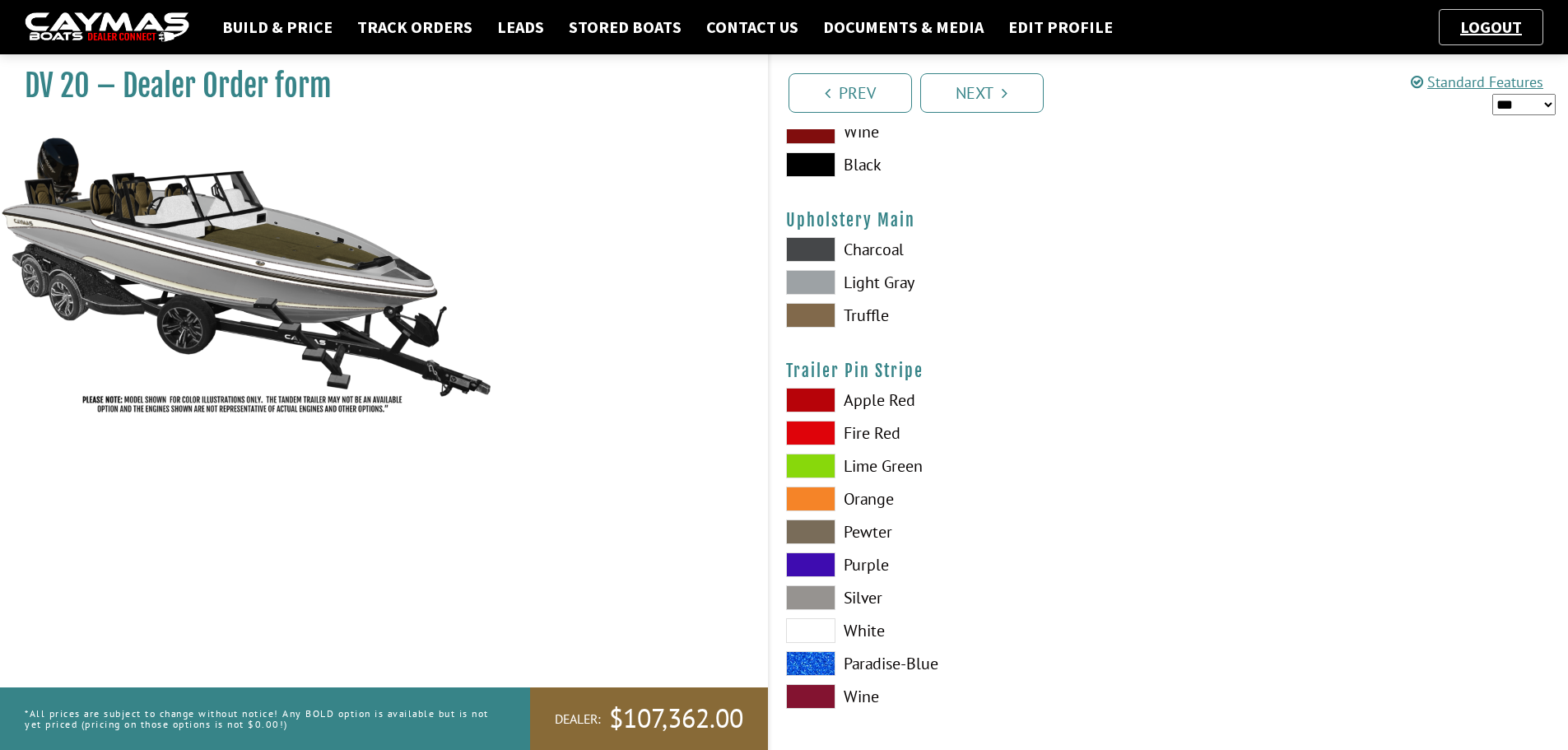
scroll to position [8117, 0]
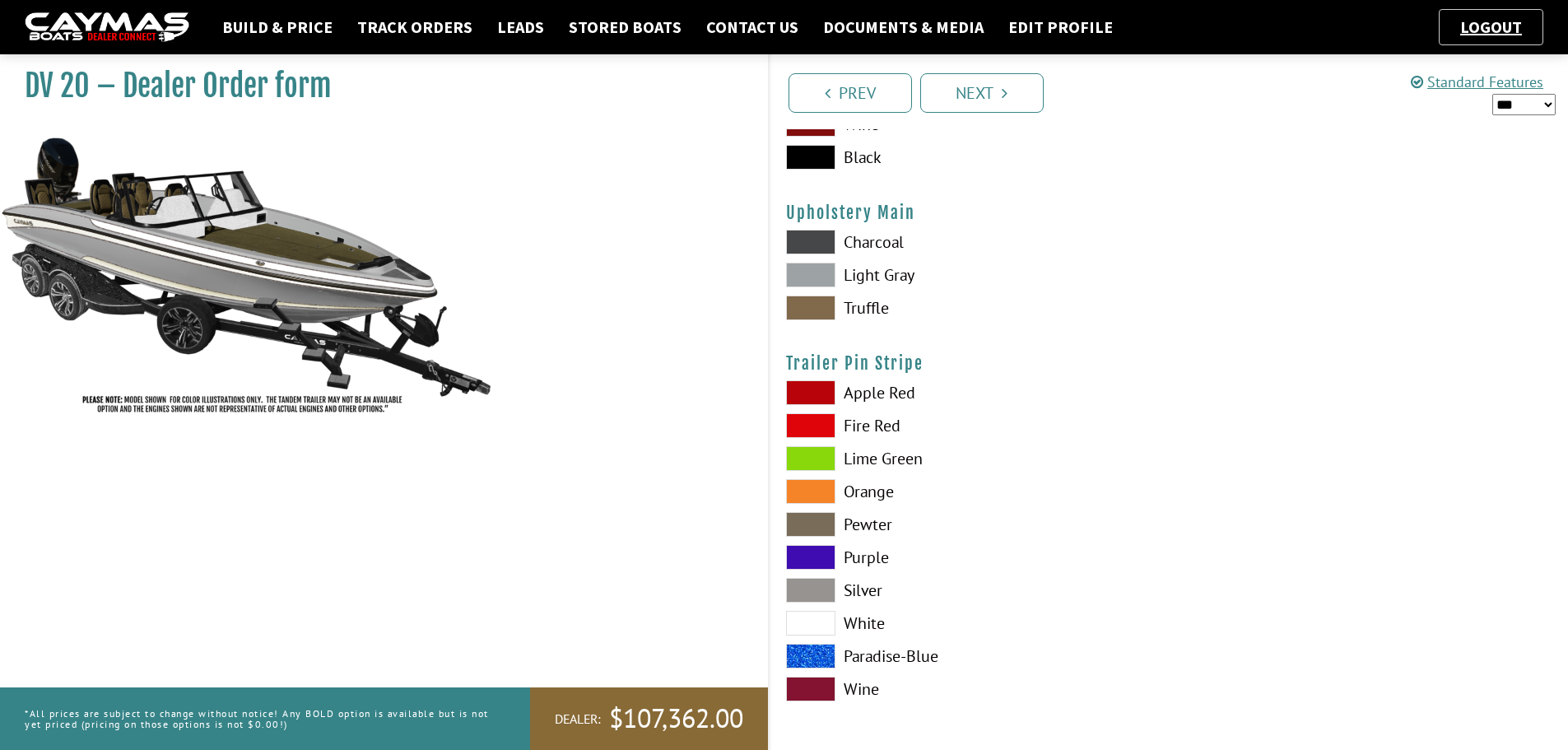
click at [815, 521] on span at bounding box center [811, 524] width 49 height 24
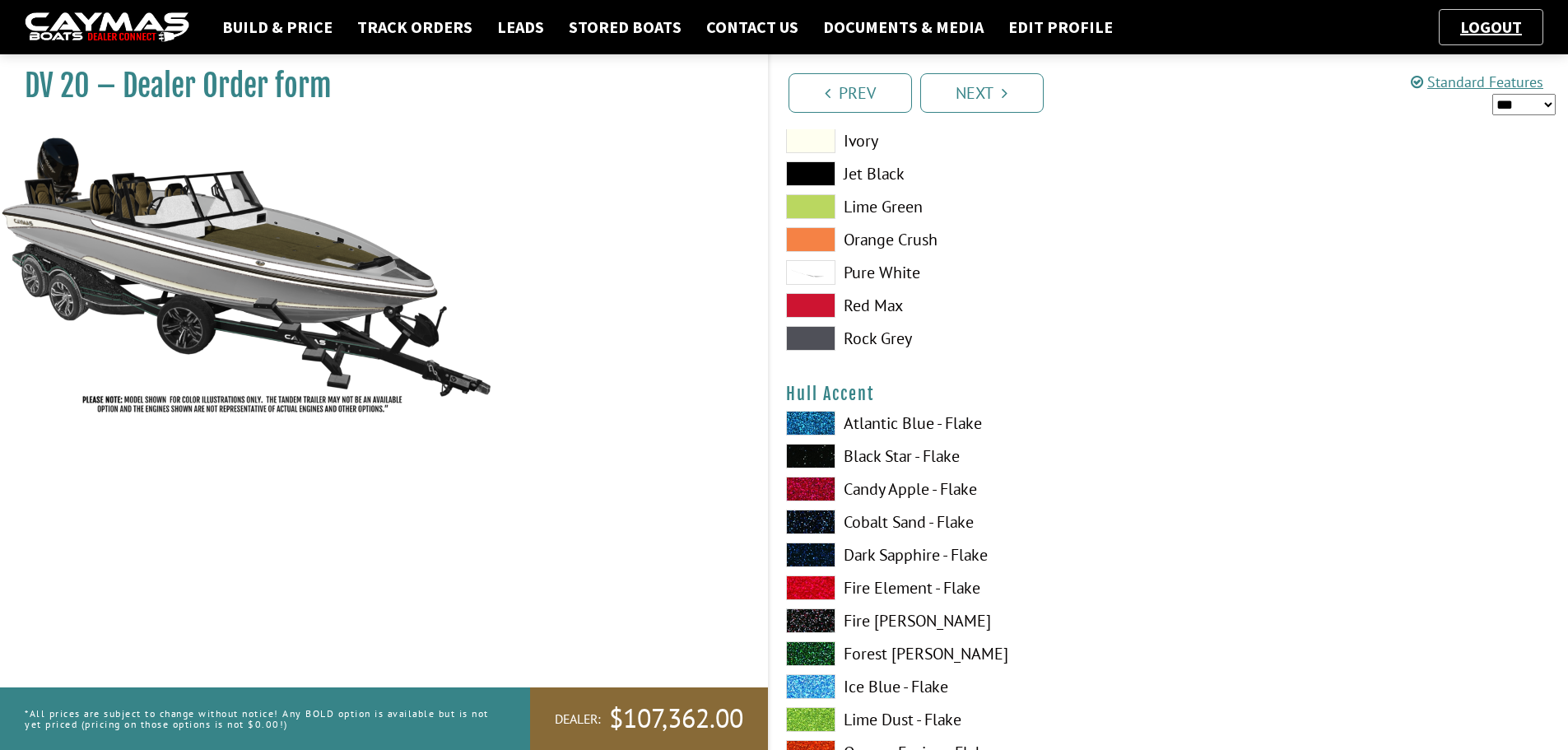
scroll to position [4001, 0]
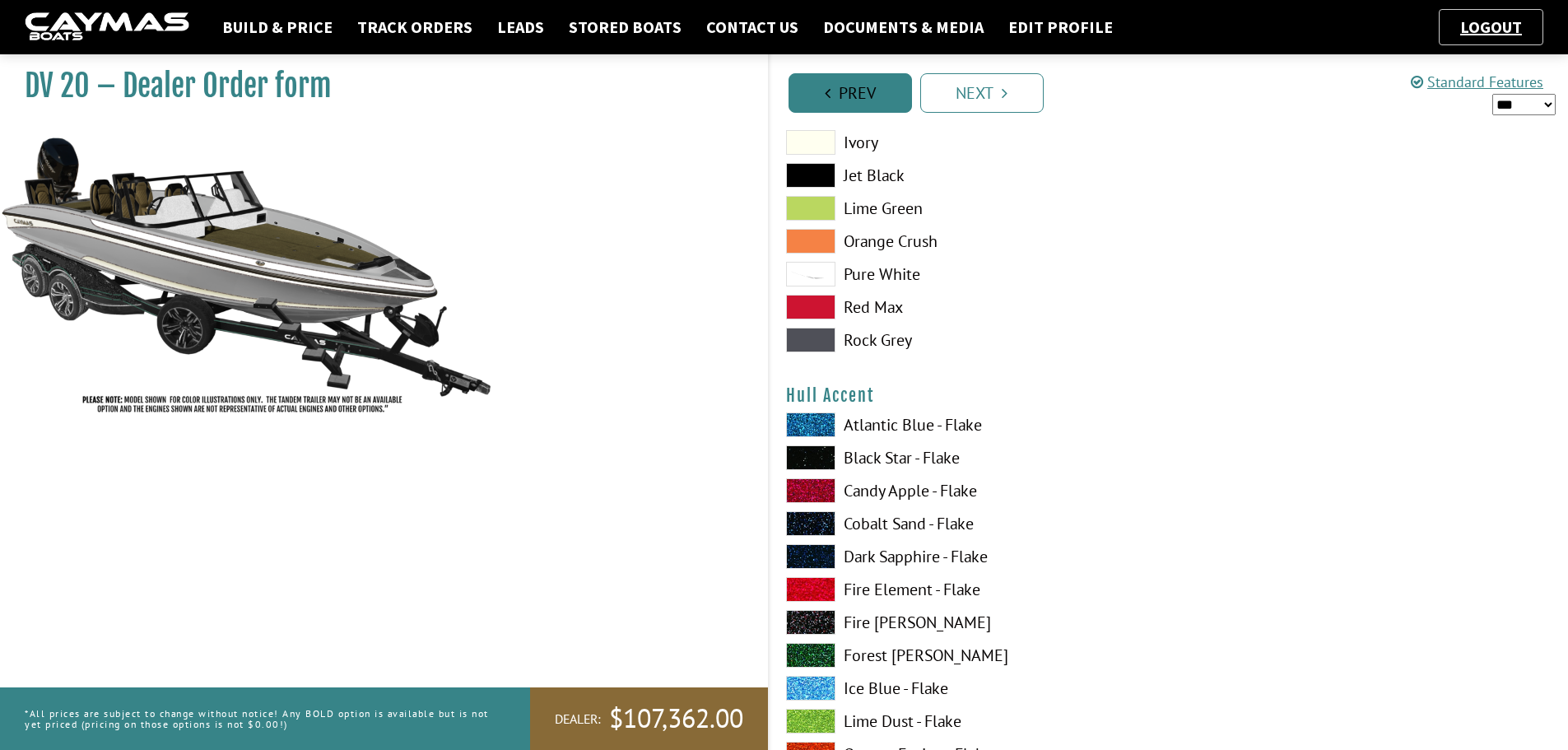
click at [855, 91] on link "Prev" at bounding box center [851, 93] width 123 height 40
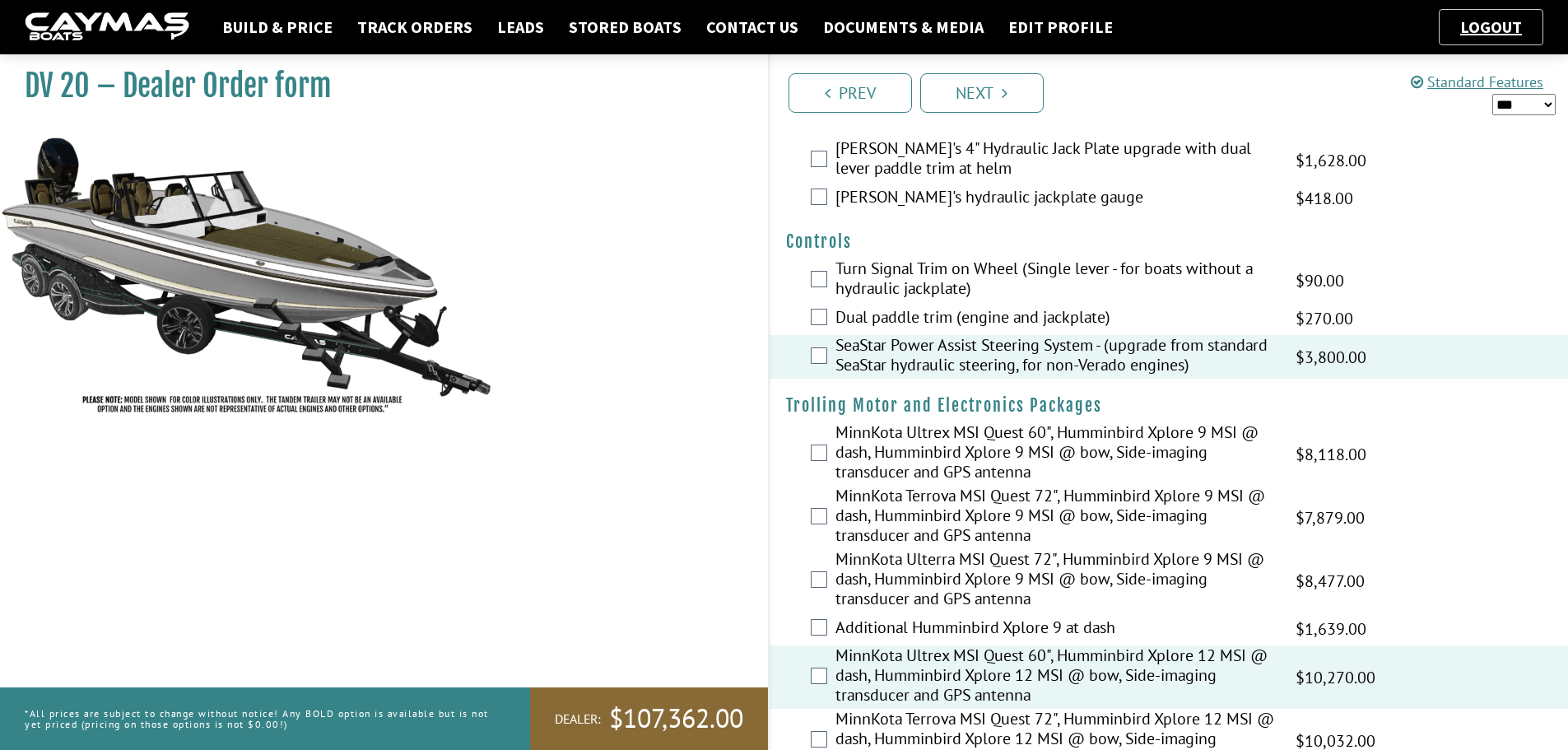
scroll to position [0, 0]
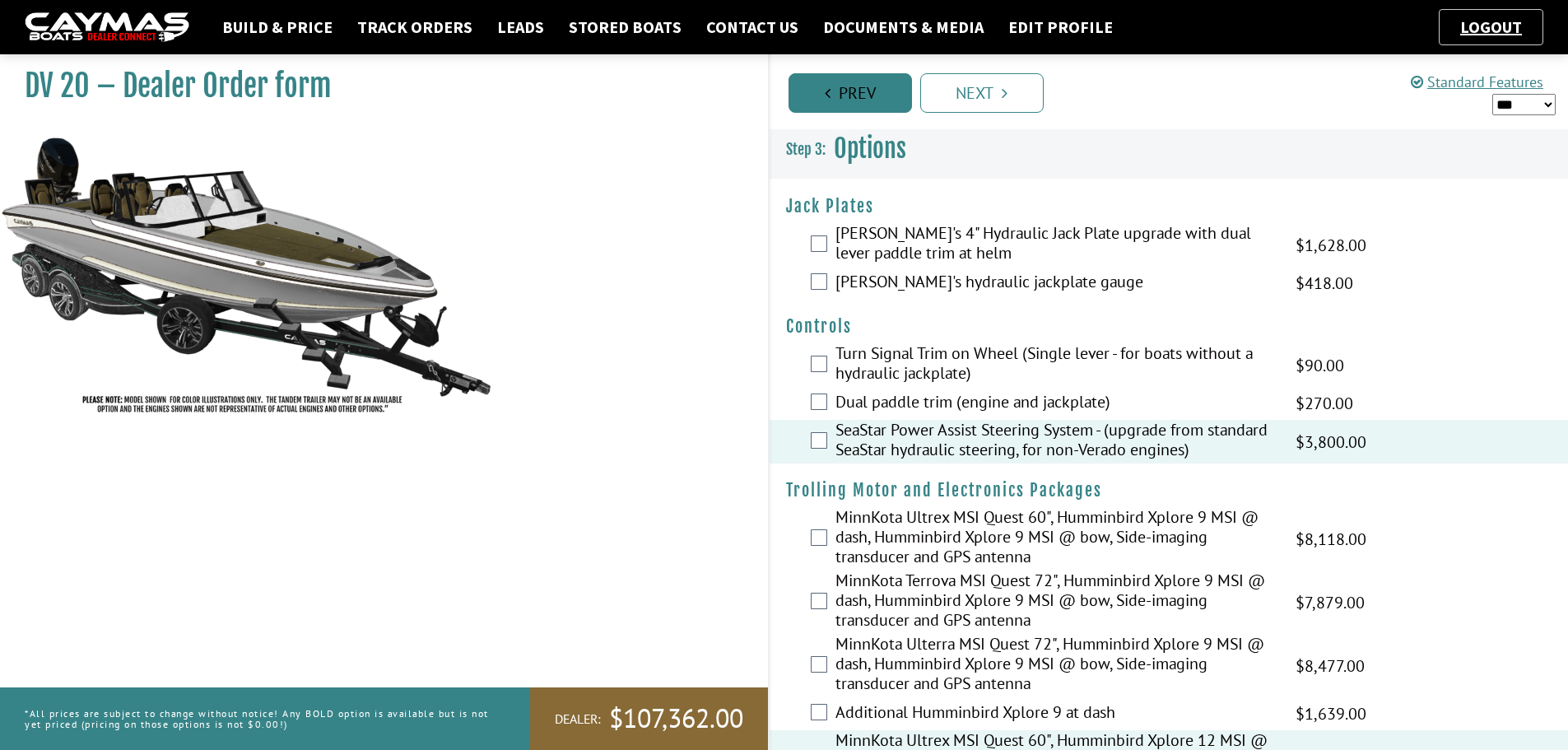
click at [838, 100] on link "Prev" at bounding box center [851, 93] width 123 height 40
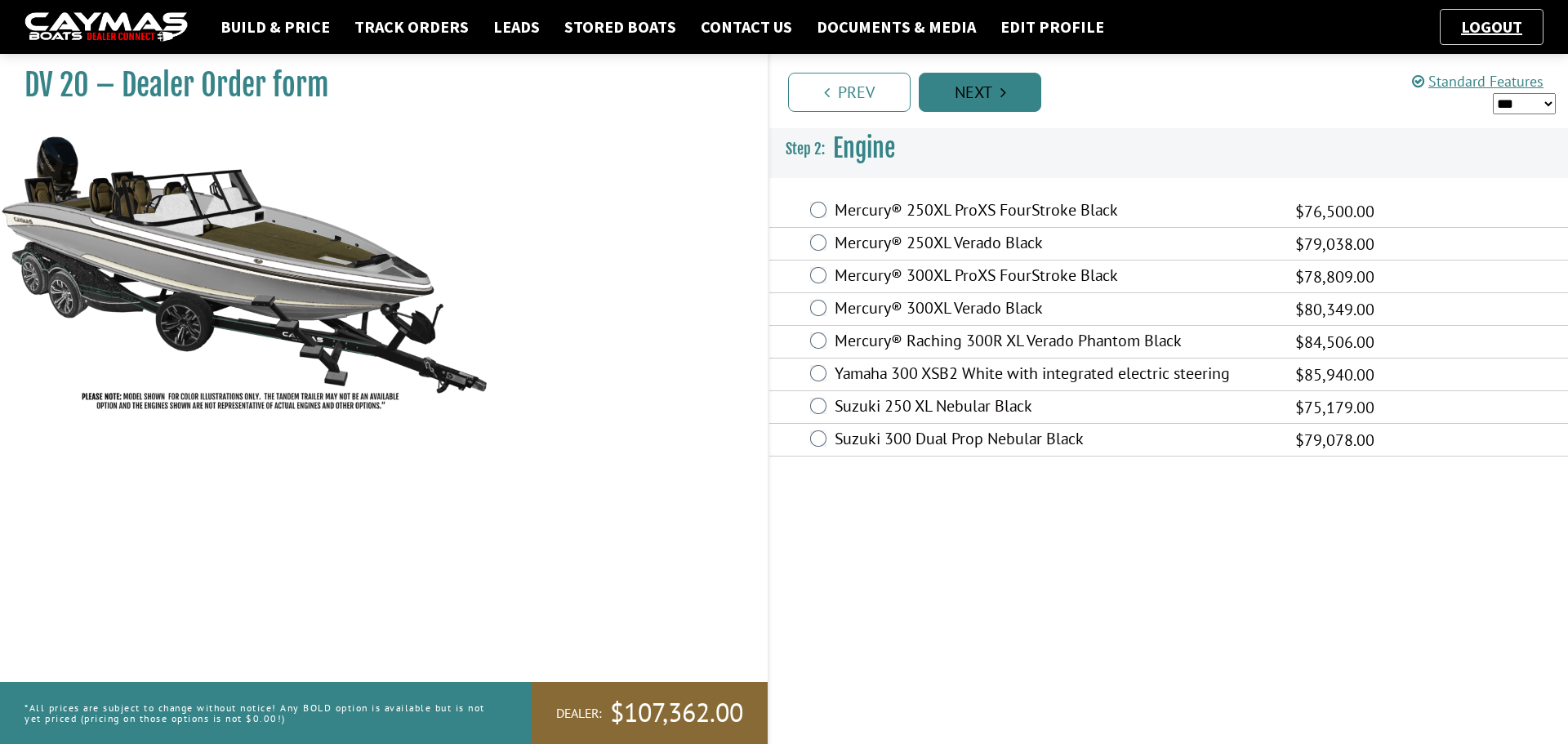
click at [986, 87] on link "Next" at bounding box center [980, 93] width 122 height 40
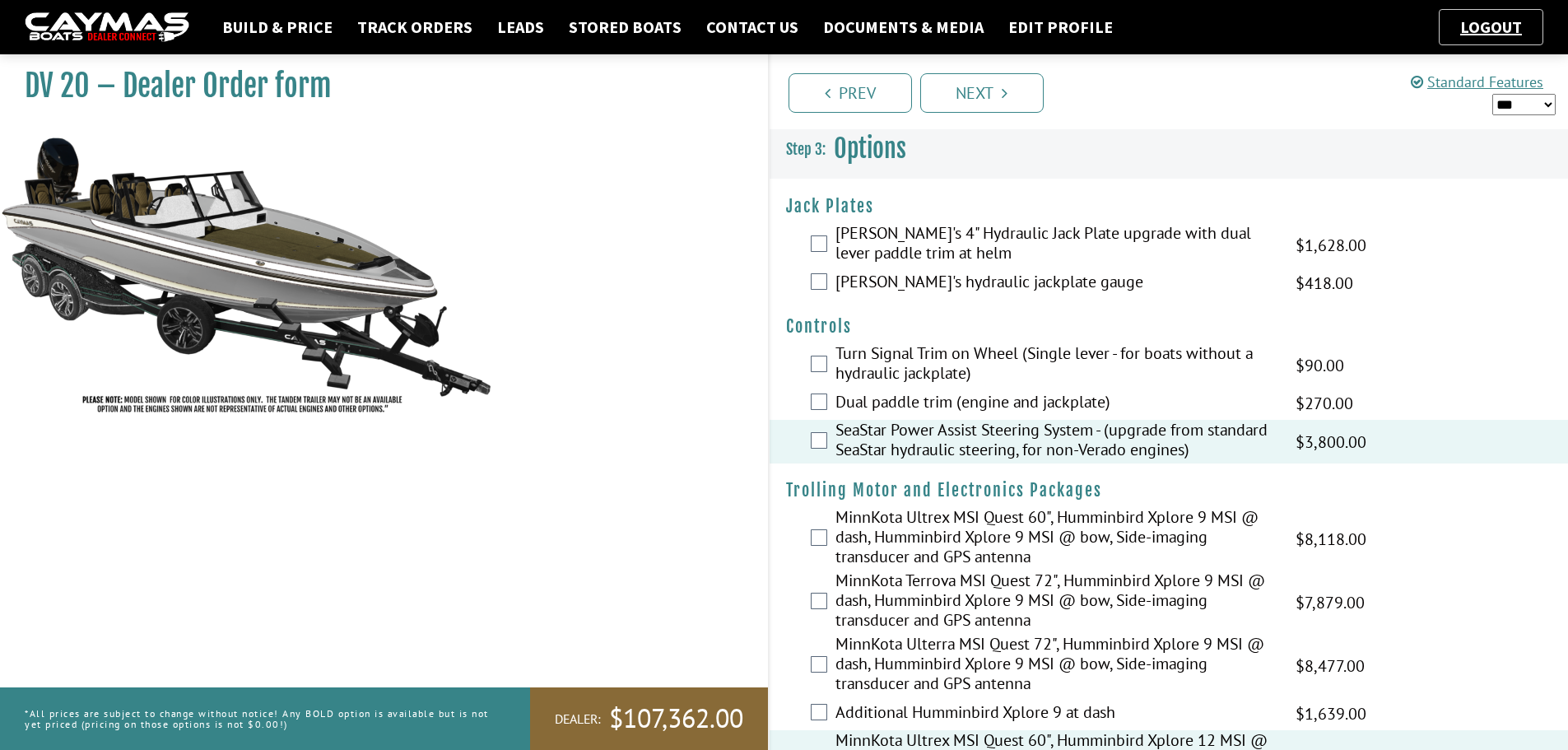
click at [1547, 103] on select "*** ****** ******" at bounding box center [1524, 104] width 63 height 22
click at [1493, 93] on select "*** ****** ******" at bounding box center [1524, 104] width 63 height 22
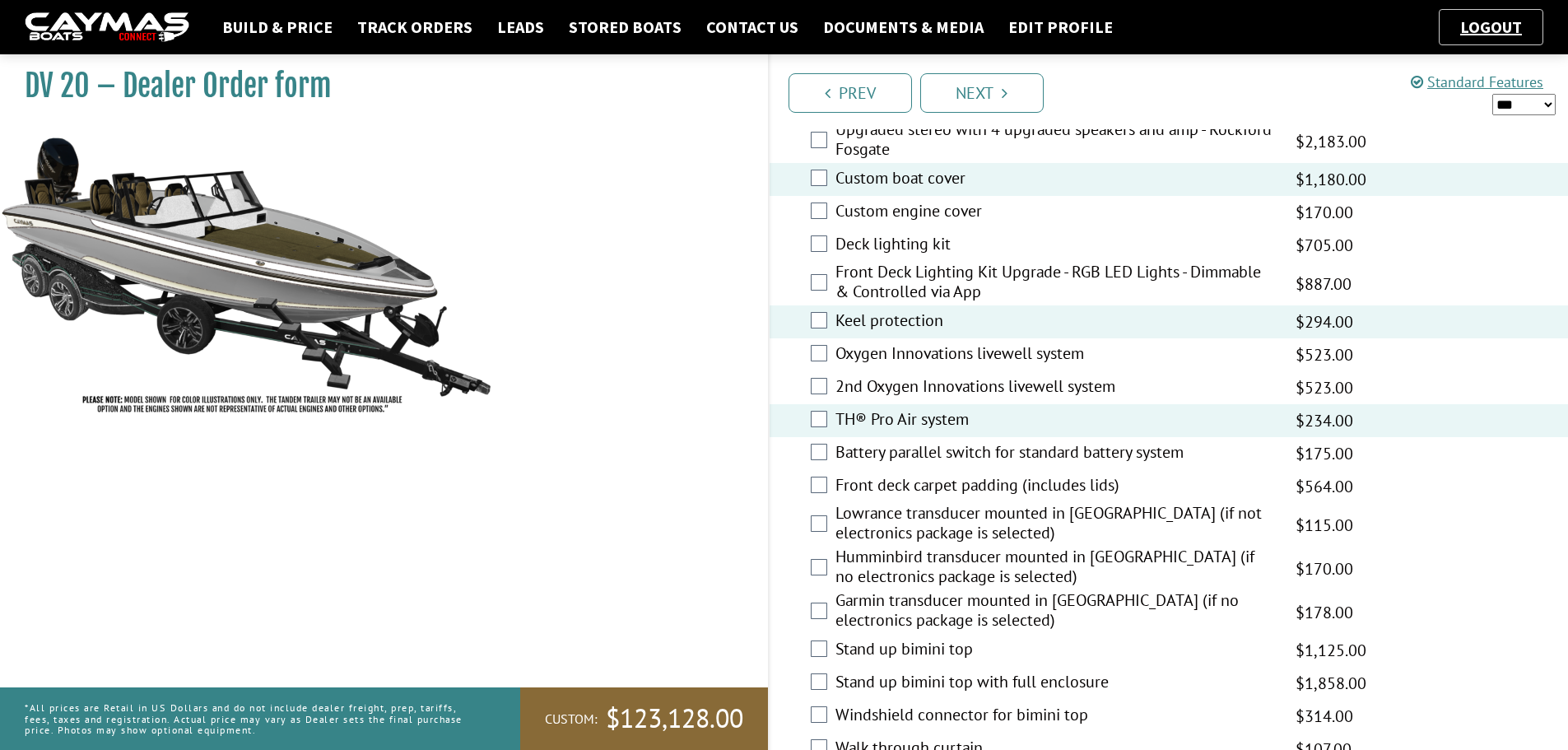
scroll to position [2058, 0]
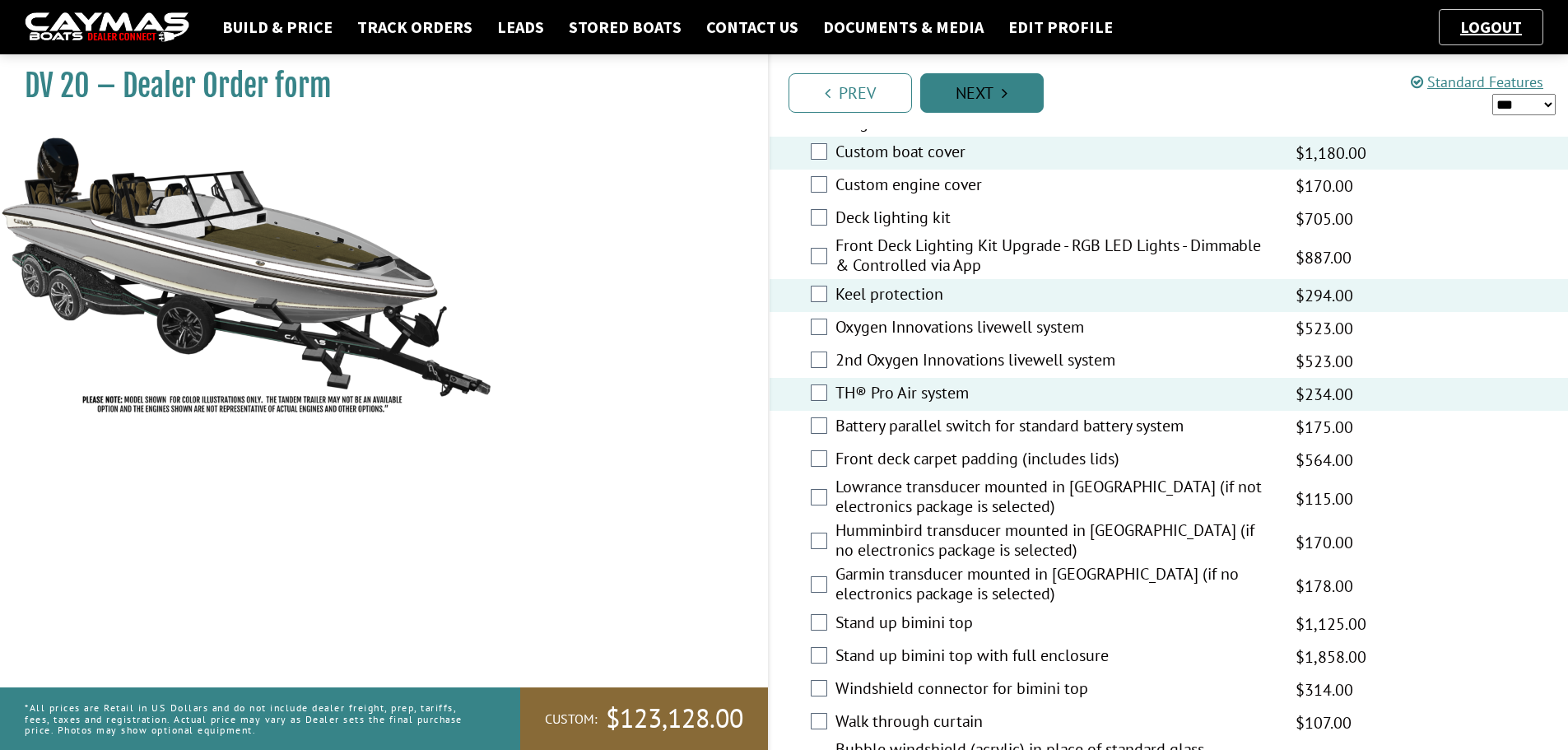
click at [1007, 88] on icon "Pagination" at bounding box center [1005, 93] width 5 height 16
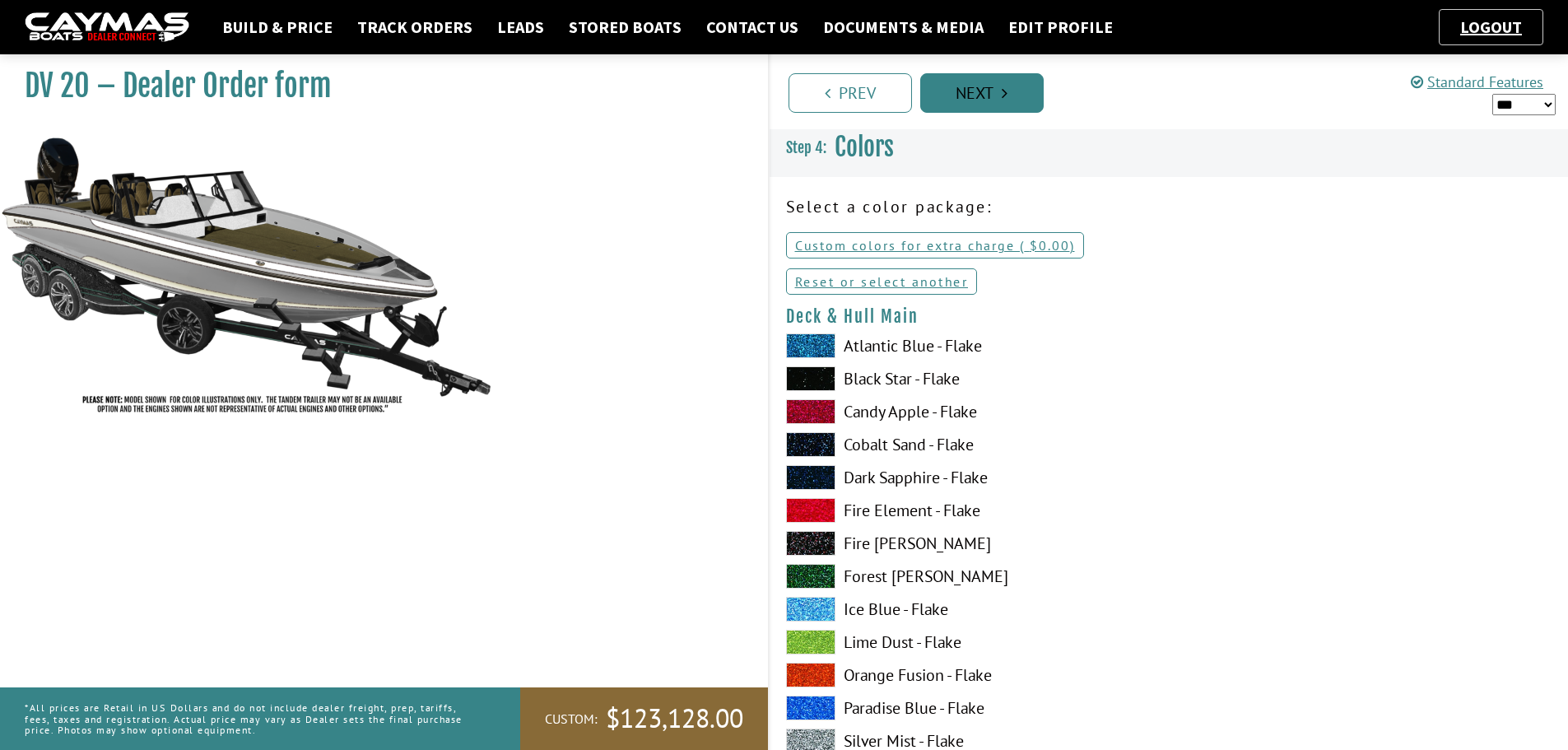
scroll to position [0, 0]
click at [1007, 88] on icon "Pagination" at bounding box center [1005, 93] width 5 height 16
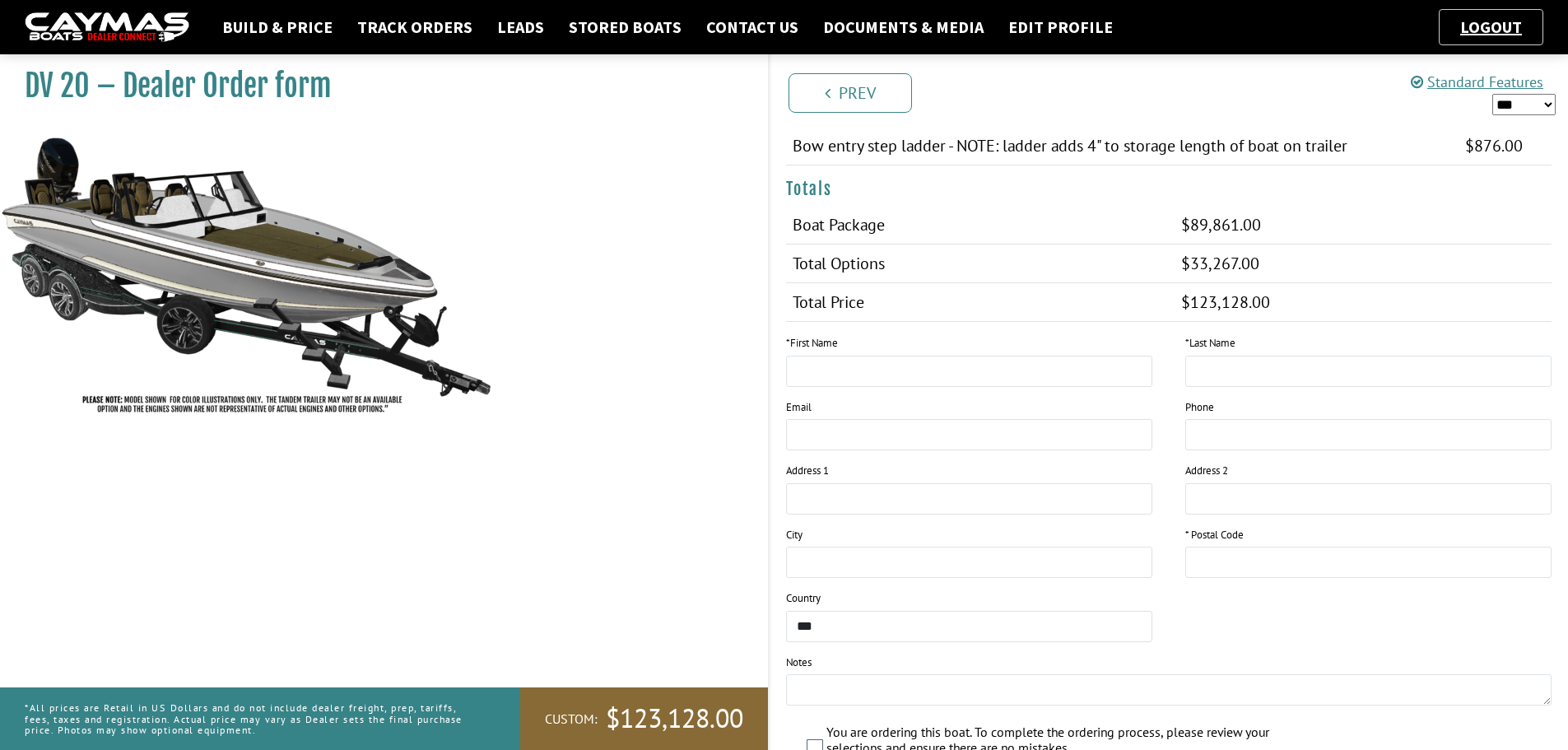
scroll to position [1647, 0]
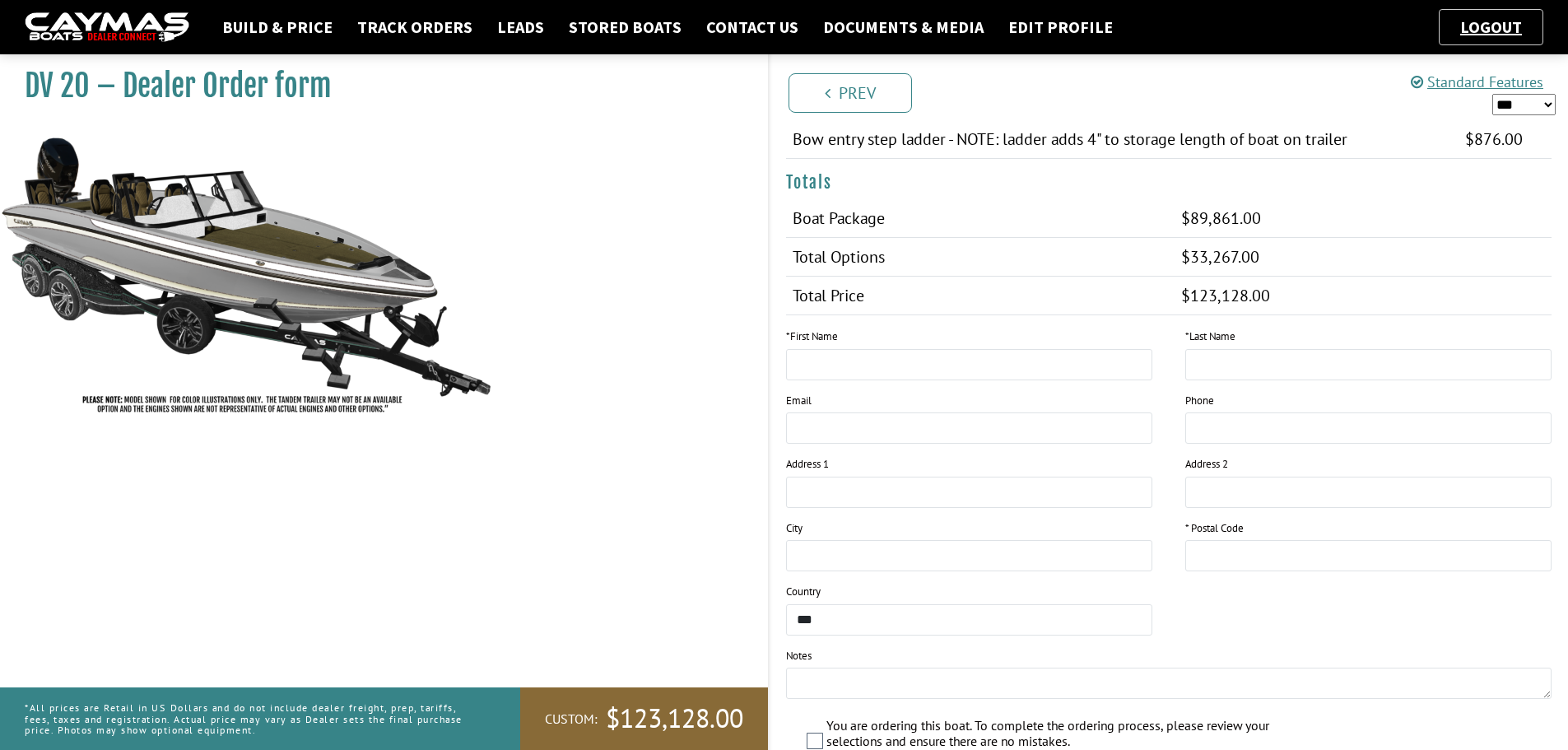
click at [1546, 99] on select "*** ****** ******" at bounding box center [1524, 104] width 63 height 22
select select "*"
click at [1493, 93] on select "*** ****** ******" at bounding box center [1524, 104] width 63 height 22
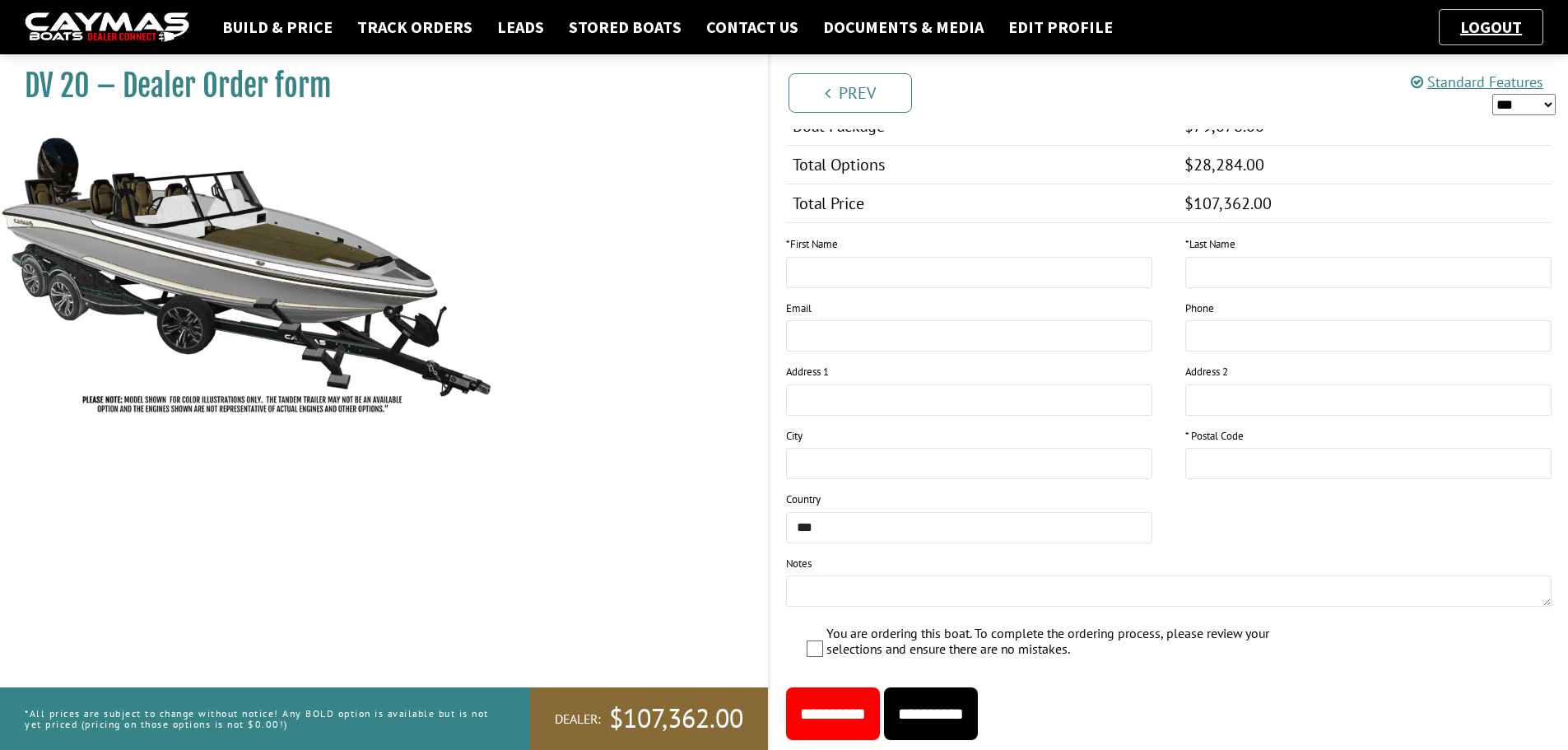
scroll to position [1785, 0]
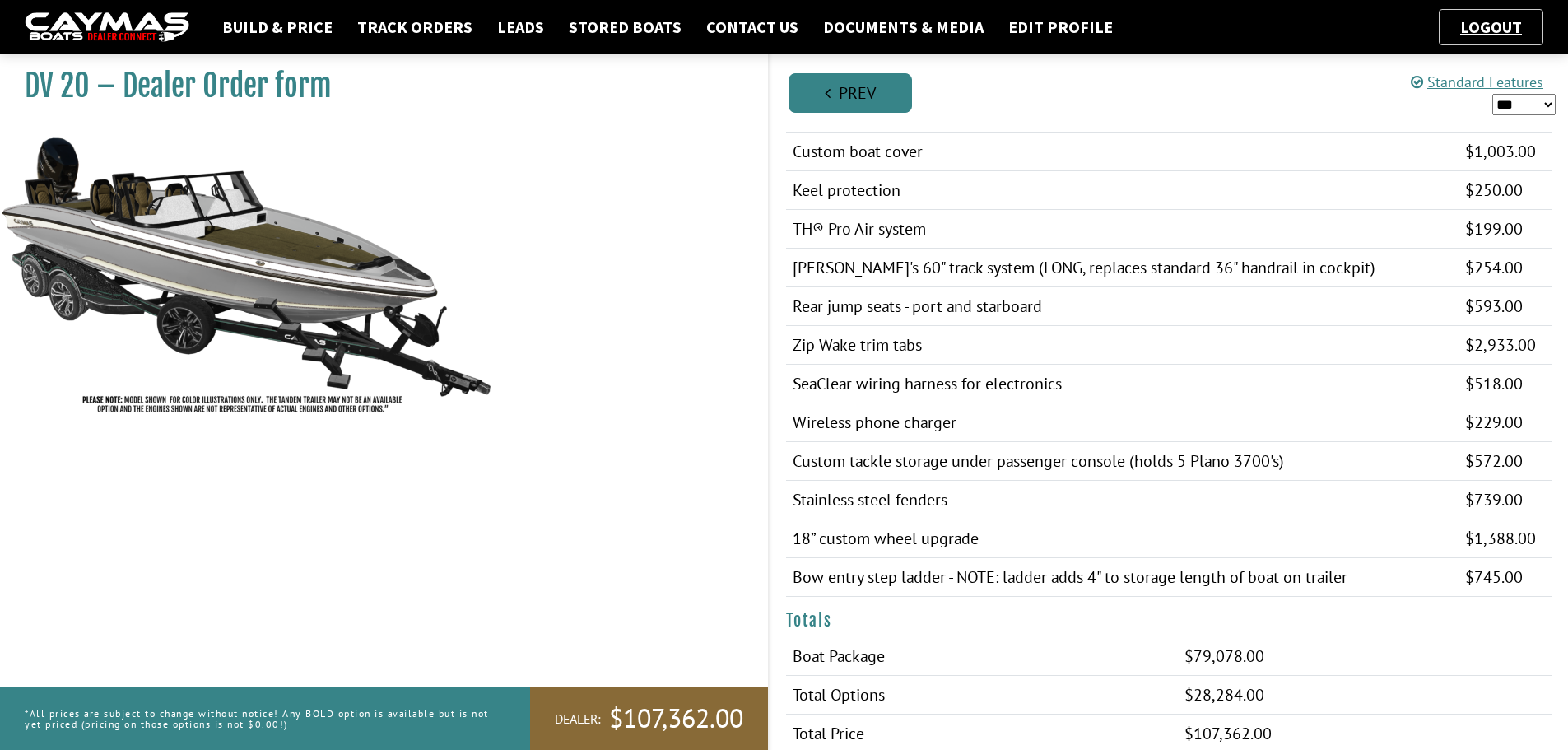
click at [820, 86] on link "Prev" at bounding box center [851, 93] width 123 height 40
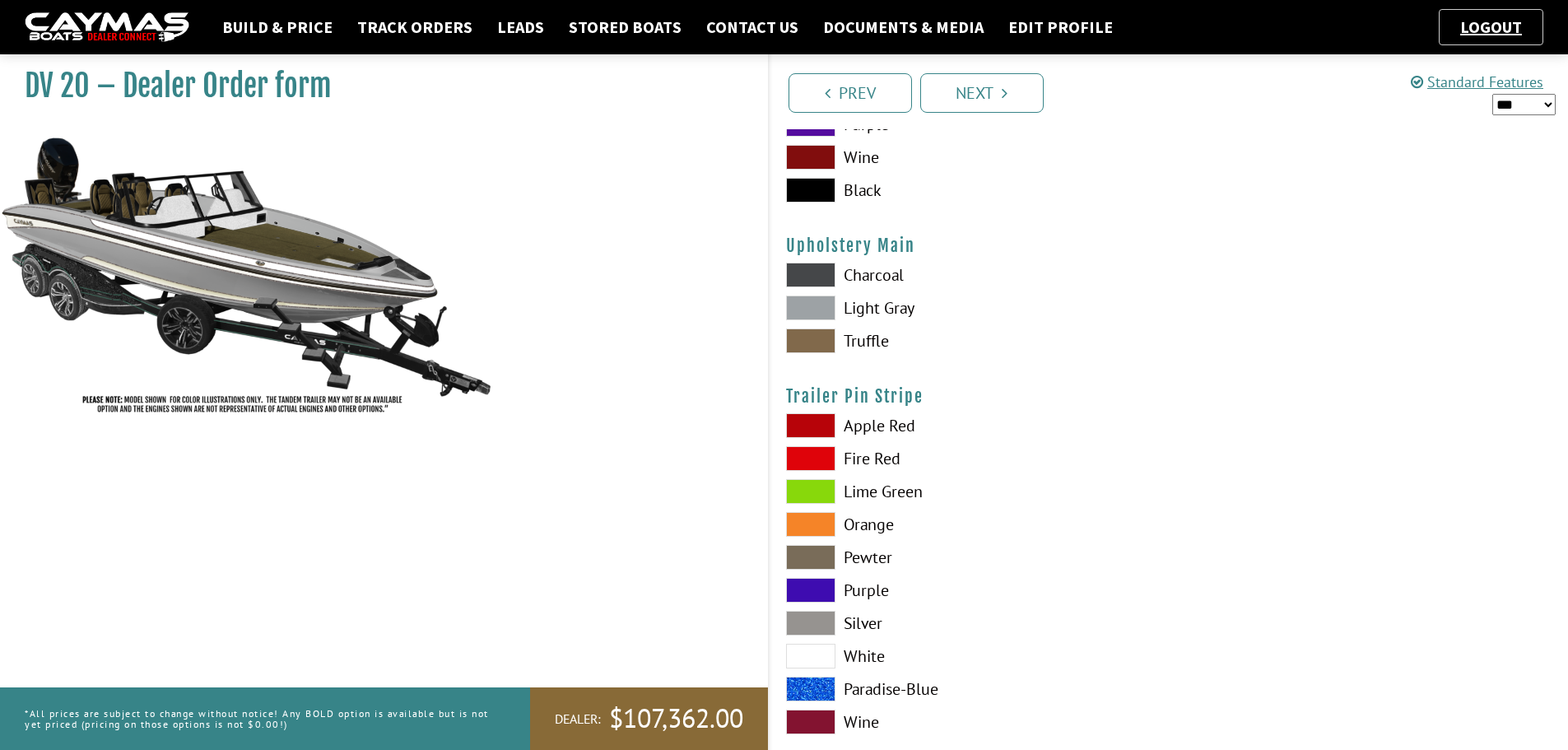
scroll to position [8117, 0]
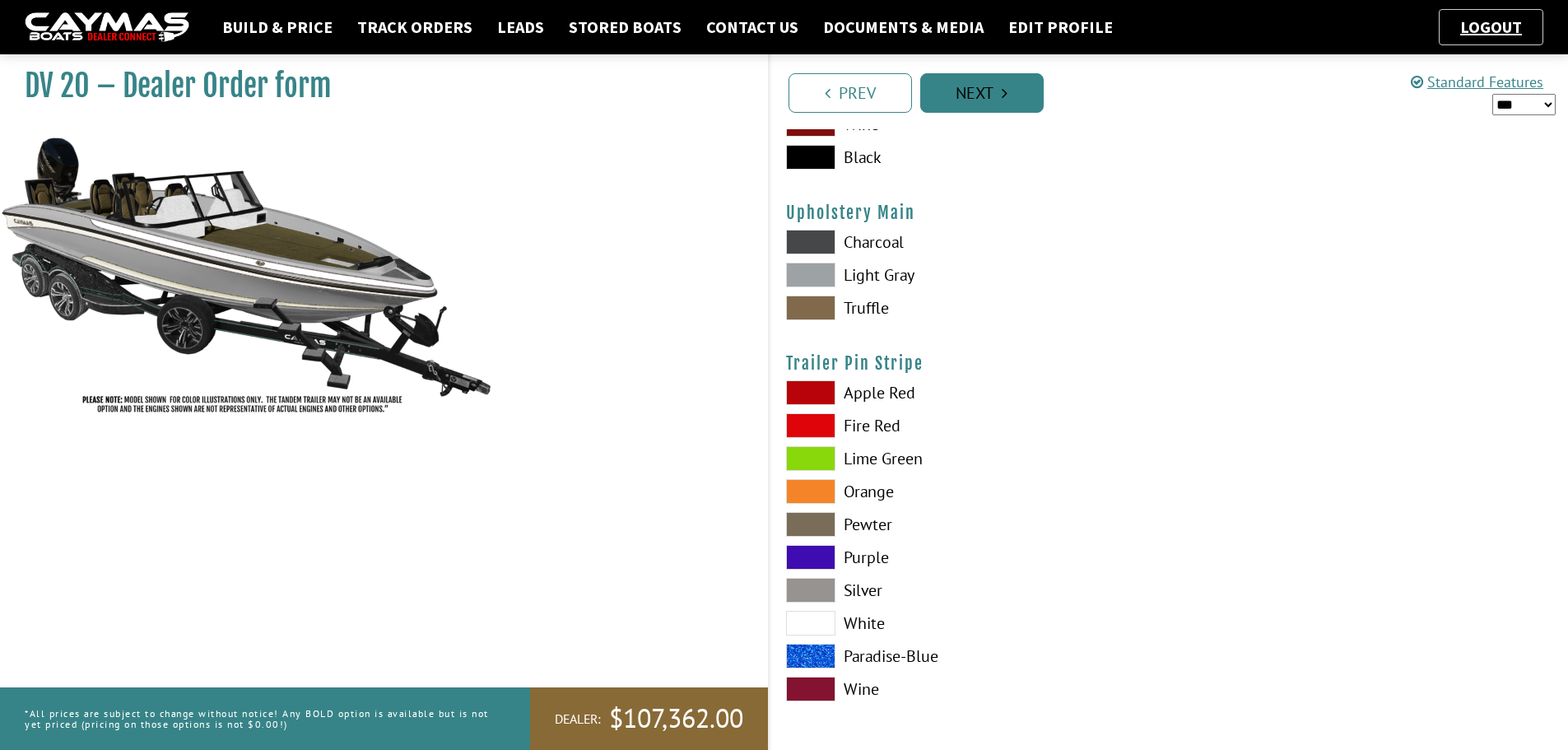
click at [1022, 85] on link "Next" at bounding box center [982, 93] width 123 height 40
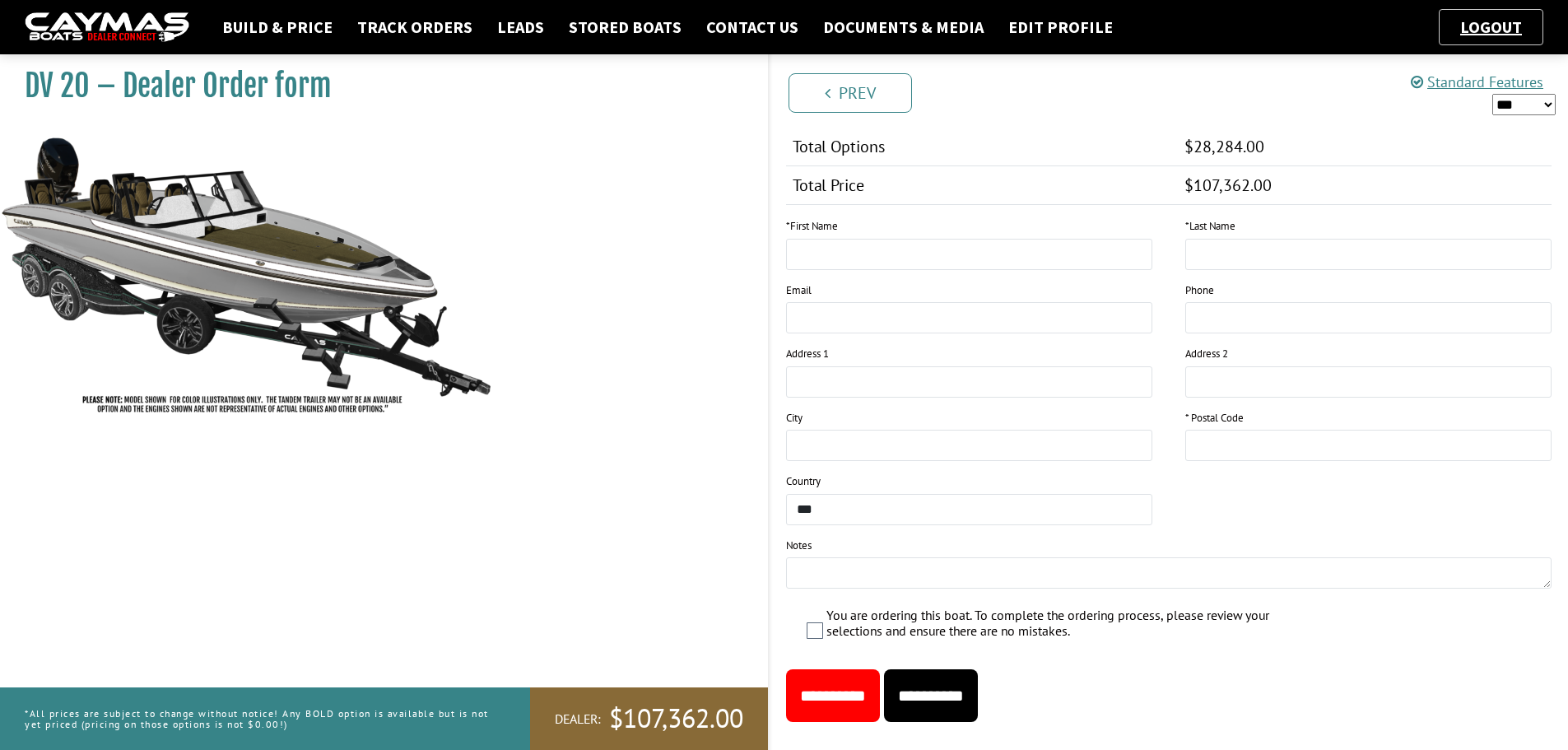
scroll to position [1785, 0]
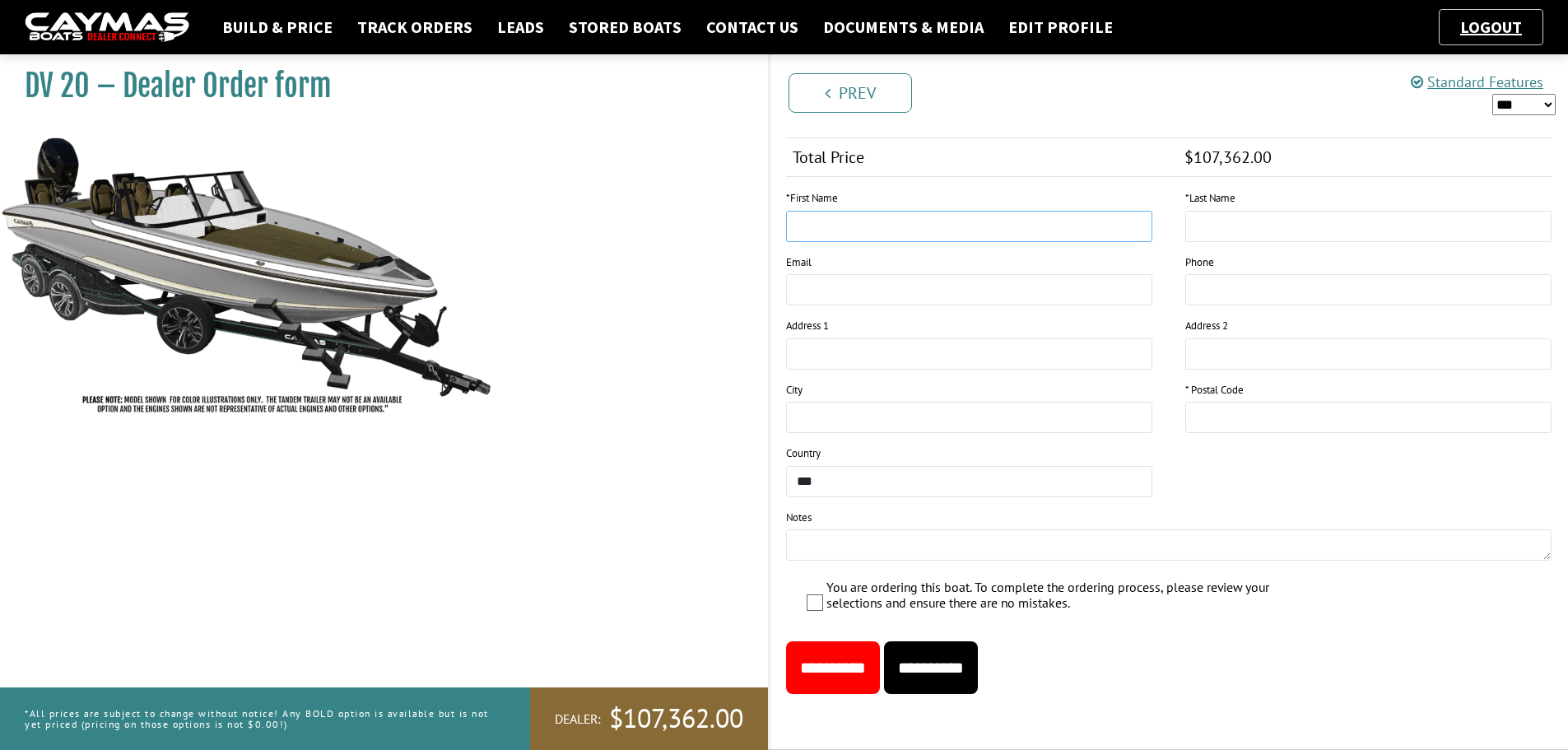
click at [824, 213] on input "text" at bounding box center [969, 226] width 366 height 31
type input "****"
type input "*********"
click at [978, 680] on input "**********" at bounding box center [930, 667] width 93 height 53
click at [1219, 412] on input "This field is required." at bounding box center [1368, 417] width 366 height 31
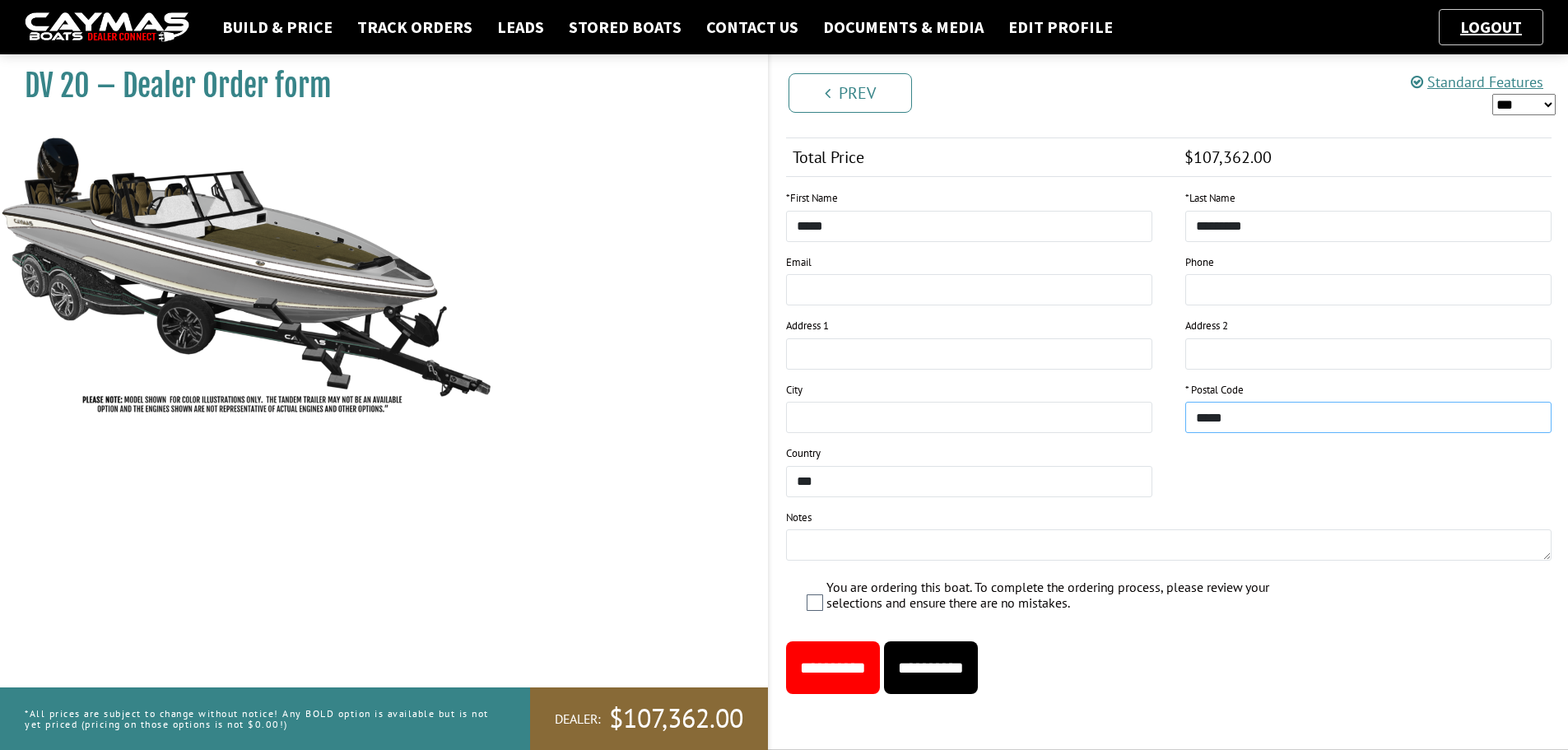
type input "*****"
click at [978, 686] on input "**********" at bounding box center [930, 667] width 93 height 53
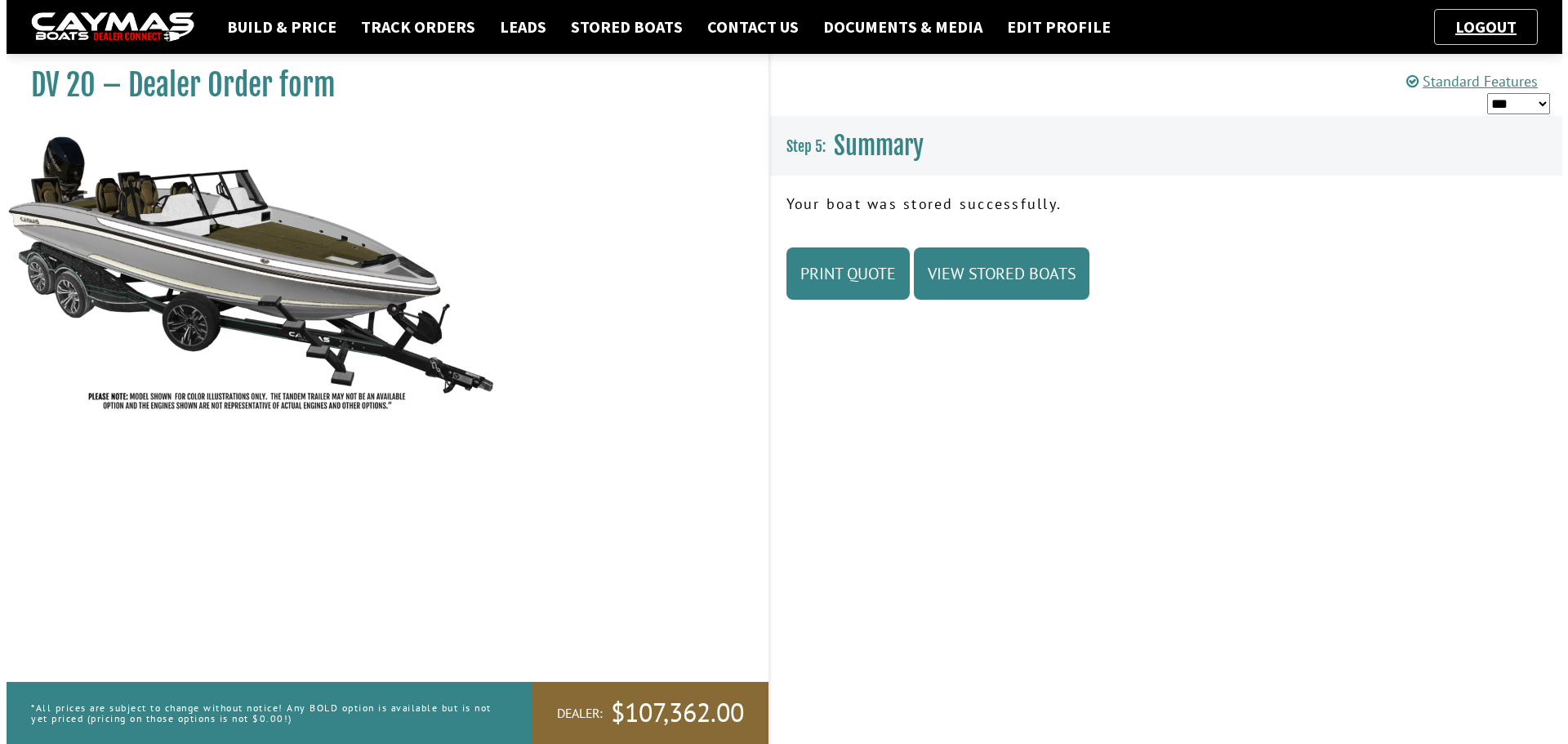
scroll to position [0, 0]
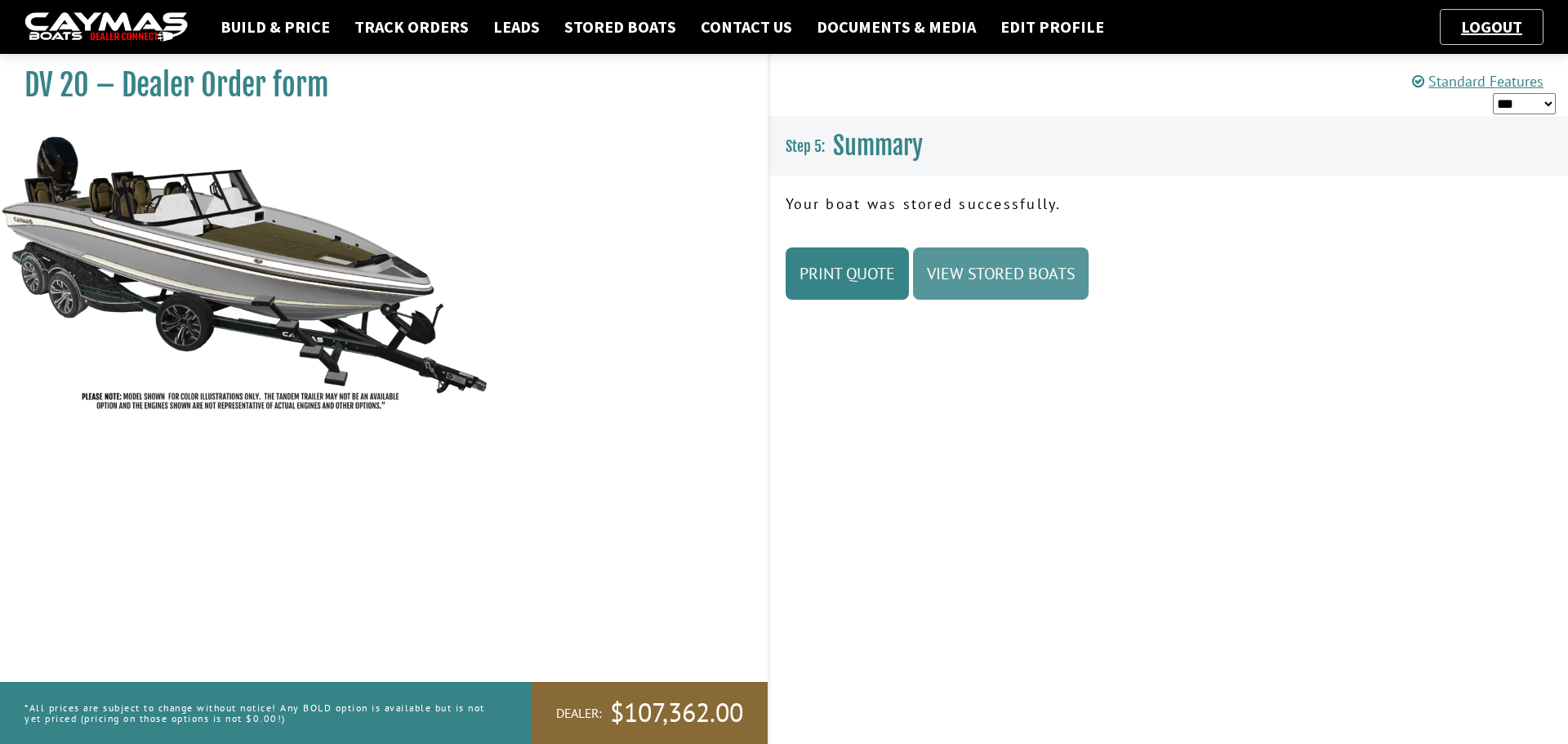
click at [990, 262] on link "View Stored Boats" at bounding box center [1000, 273] width 175 height 52
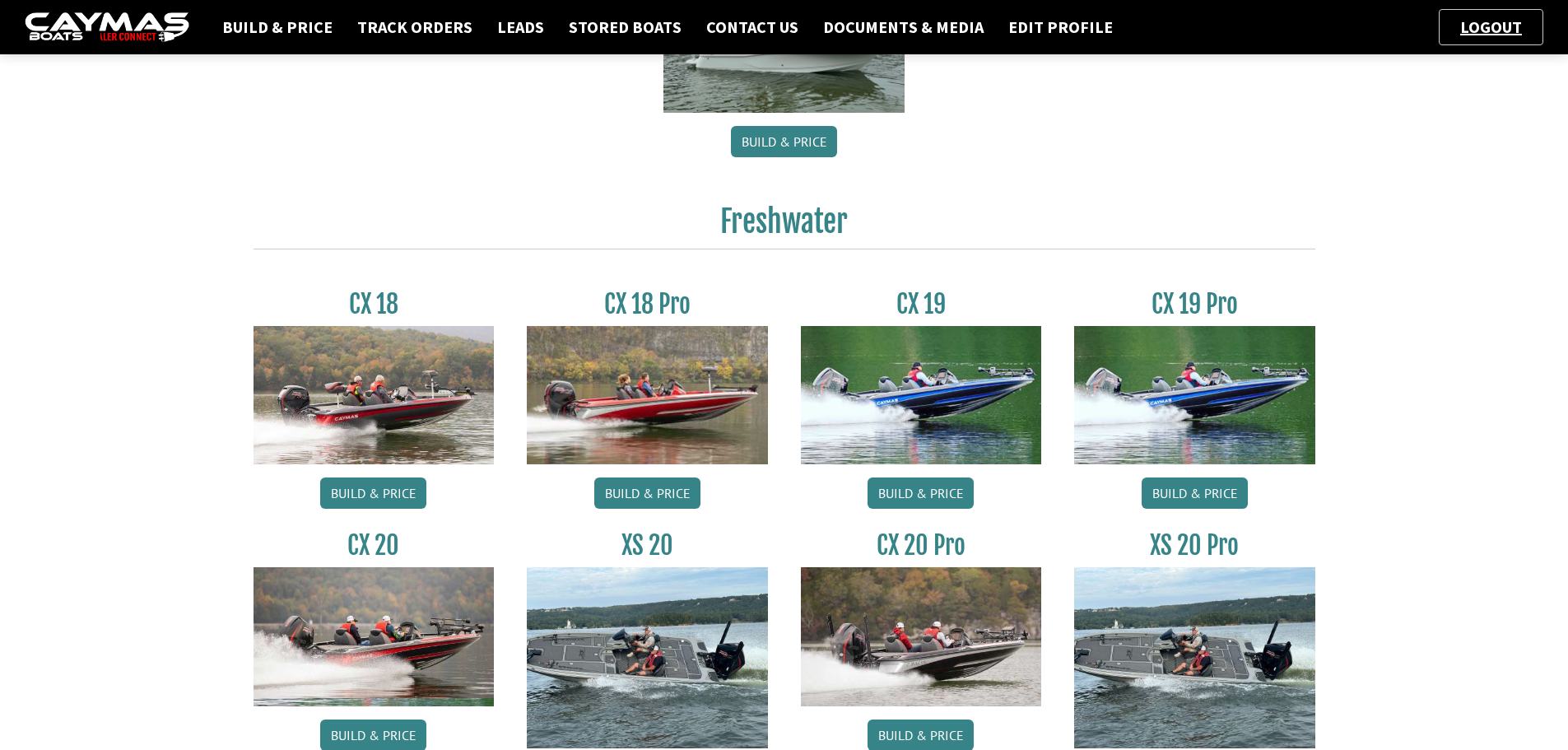
scroll to position [576, 0]
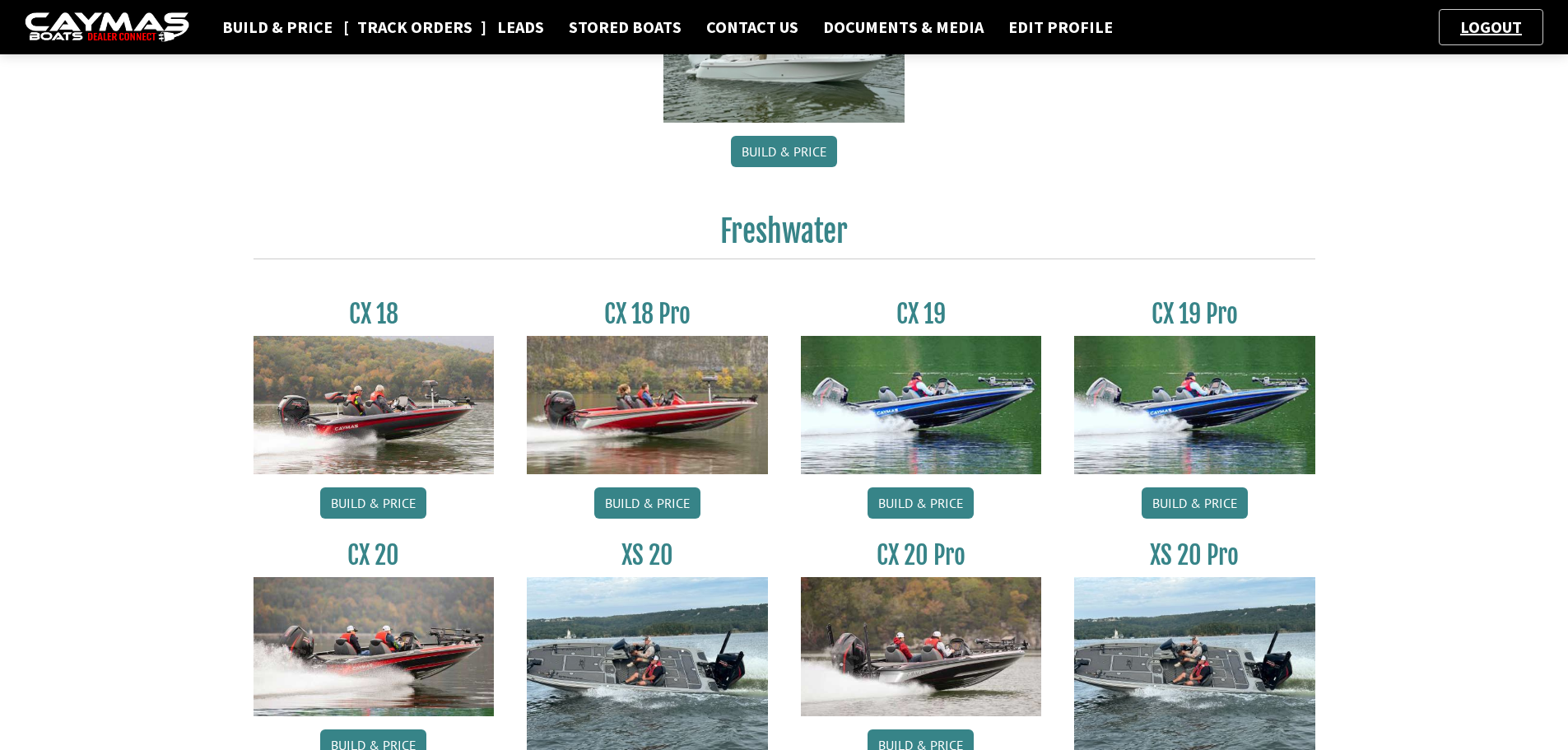
click at [427, 27] on link "Track Orders" at bounding box center [414, 27] width 131 height 22
